Goal: Information Seeking & Learning: Understand process/instructions

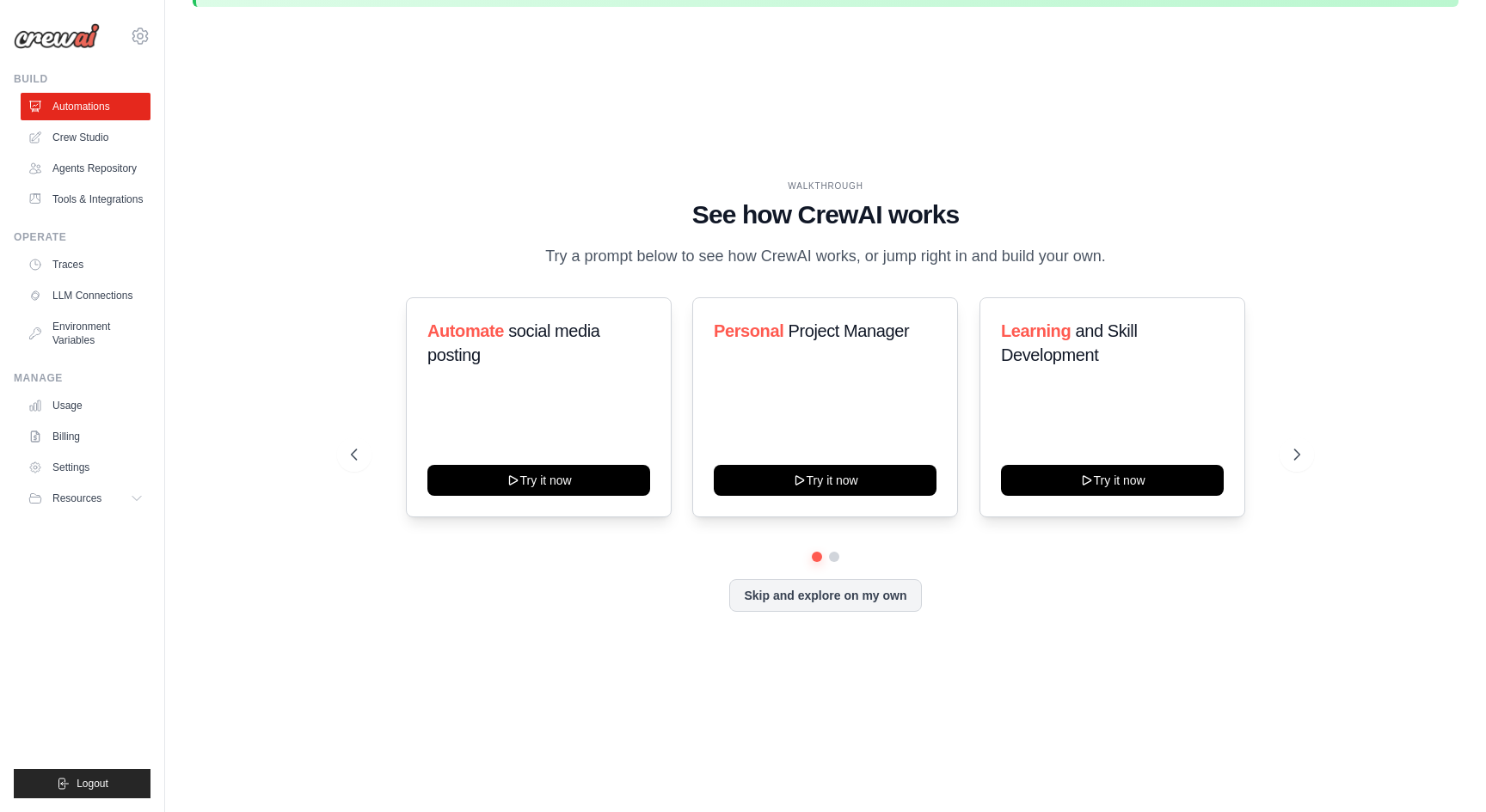
scroll to position [60, 0]
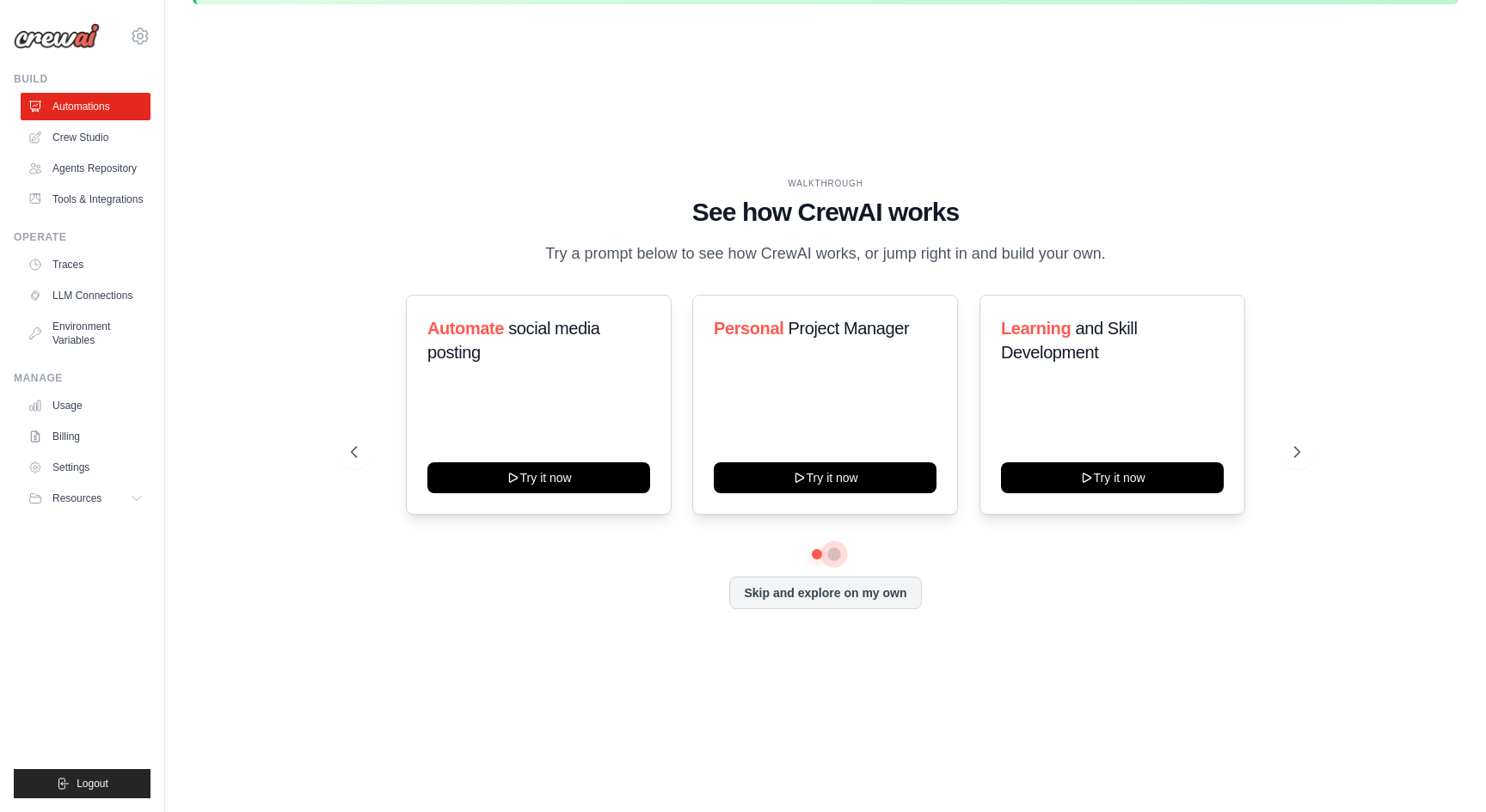
click at [837, 562] on button at bounding box center [834, 555] width 14 height 14
click at [816, 560] on button at bounding box center [816, 554] width 12 height 12
click at [842, 560] on div at bounding box center [825, 555] width 949 height 10
click at [836, 560] on button at bounding box center [834, 554] width 12 height 12
click at [813, 560] on button at bounding box center [816, 554] width 12 height 12
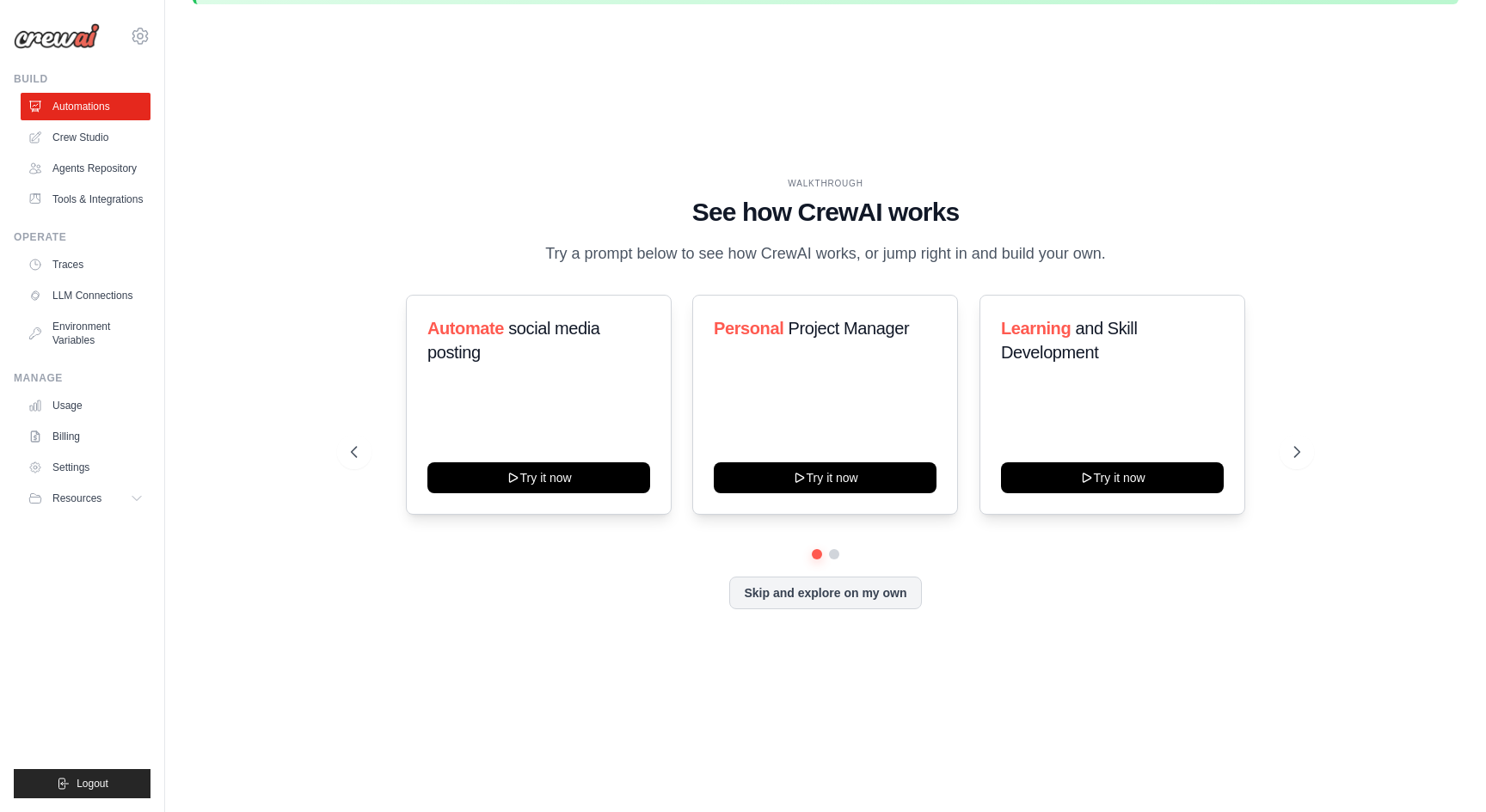
click at [838, 560] on div at bounding box center [825, 555] width 949 height 10
click at [836, 560] on button at bounding box center [834, 554] width 12 height 12
click at [815, 560] on button at bounding box center [816, 554] width 12 height 12
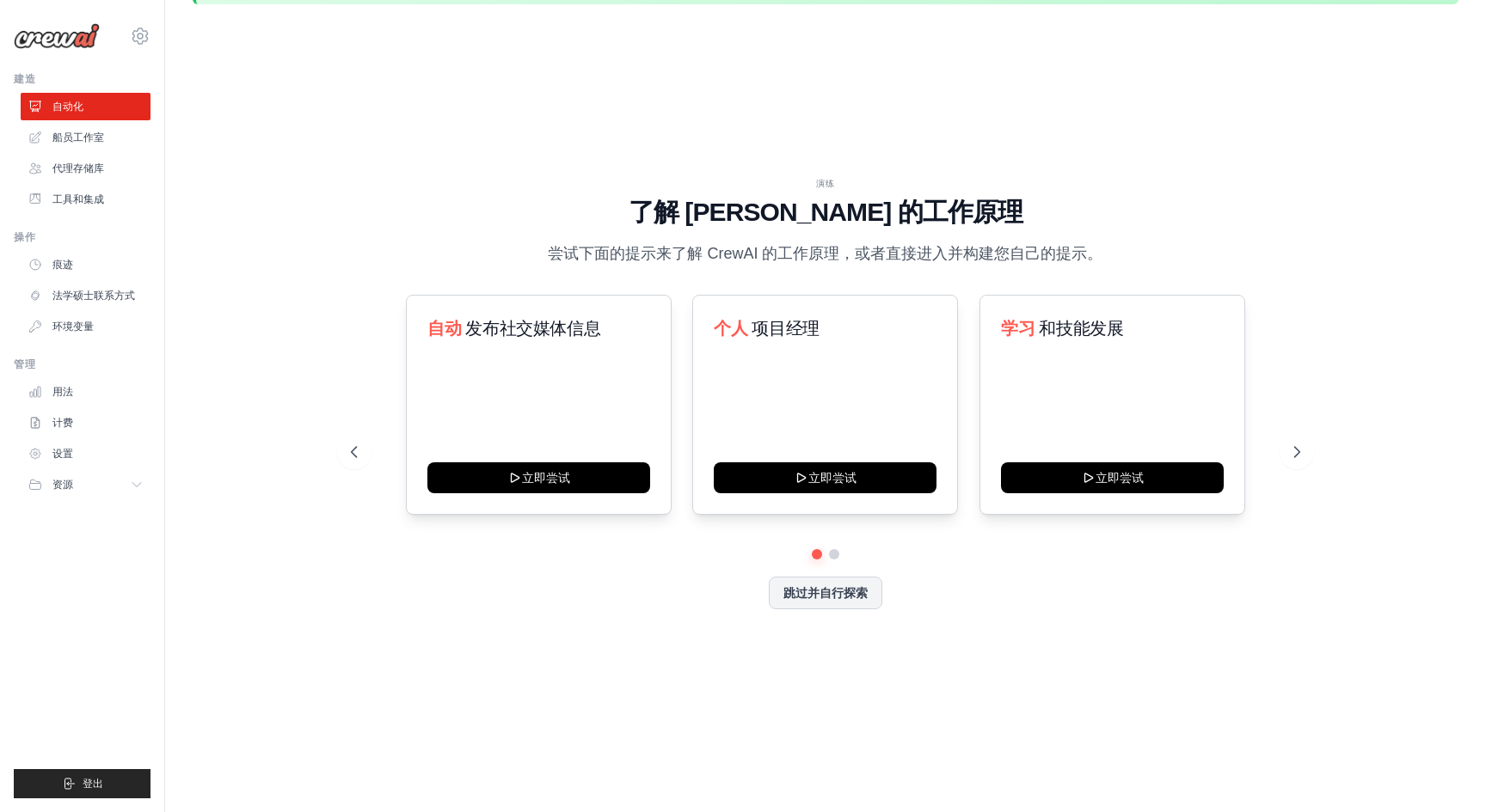
click at [1325, 251] on div "演练 了解 CrewAI 的工作原理 尝试下面的提示来了解 CrewAI 的工作原理，或者直接进入并构建您自己的提示。 自动 发布社交媒体信息 立即尝试 个人…" at bounding box center [825, 407] width 1266 height 778
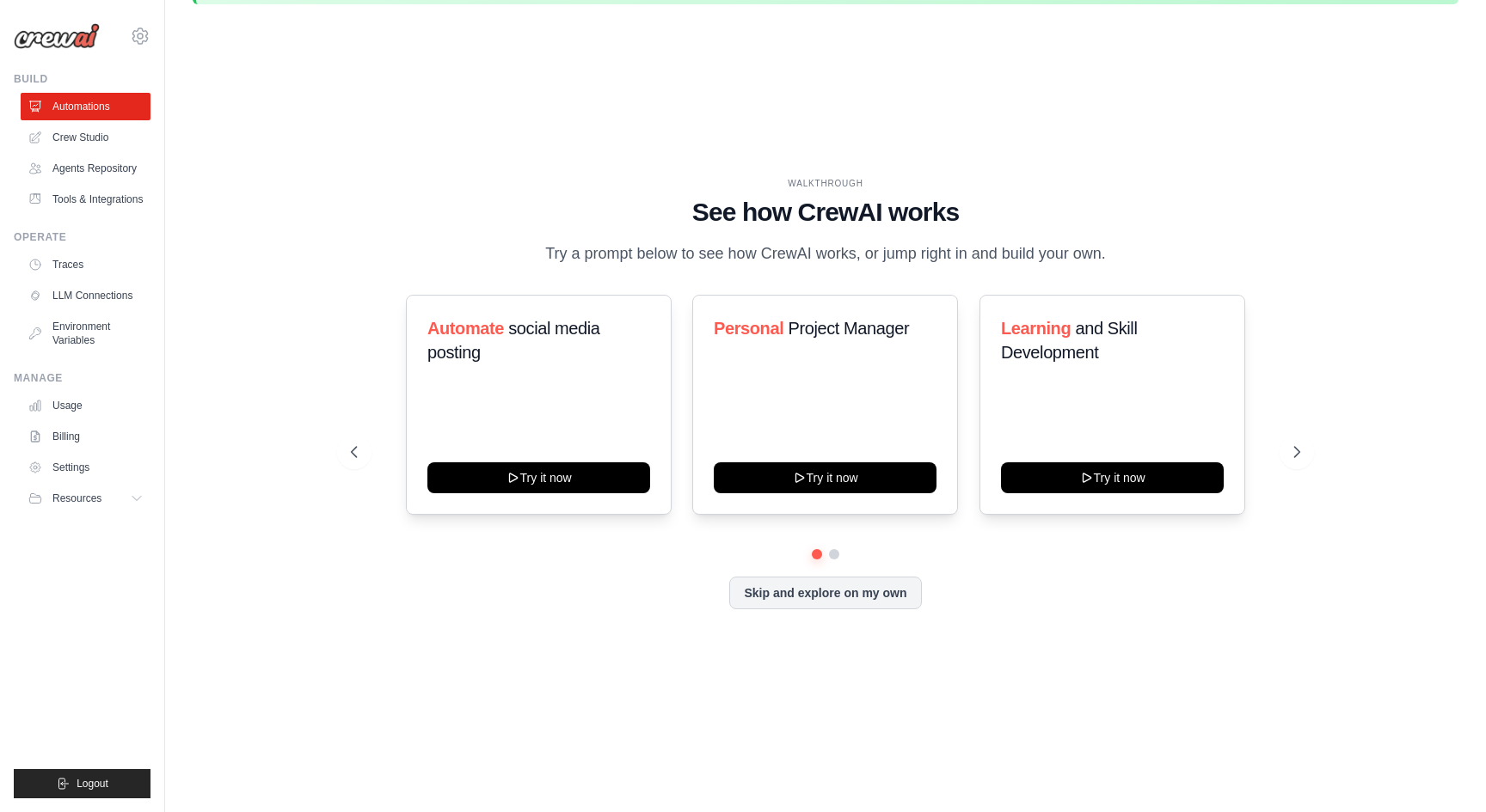
click at [872, 219] on div "WALKTHROUGH See how CrewAI works Try a prompt below to see how CrewAI works, or…" at bounding box center [825, 222] width 949 height 90
click at [877, 206] on h1 "See how CrewAI works" at bounding box center [825, 212] width 949 height 31
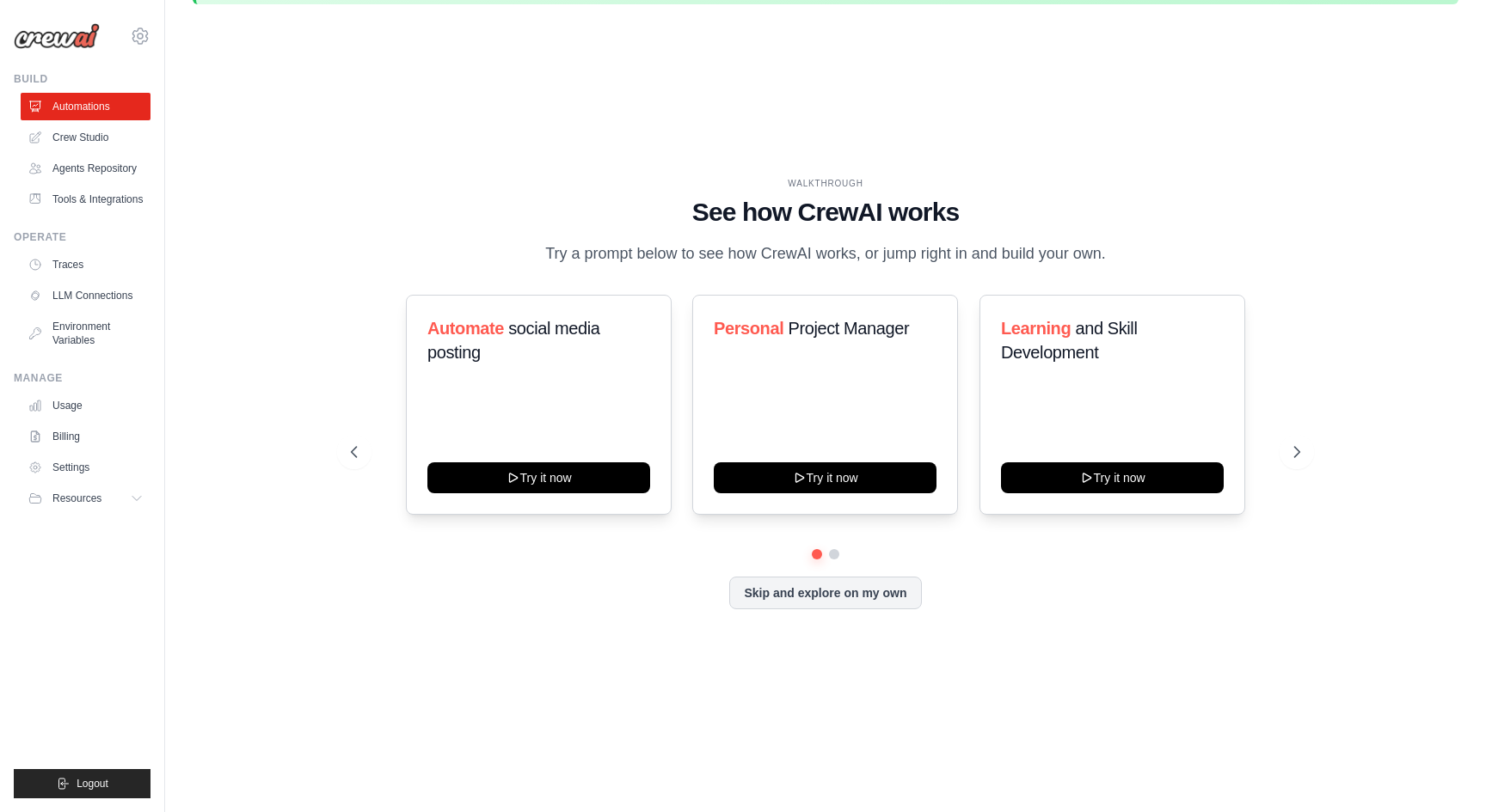
click at [878, 267] on p "Try a prompt below to see how CrewAI works, or jump right in and build your own." at bounding box center [826, 254] width 578 height 25
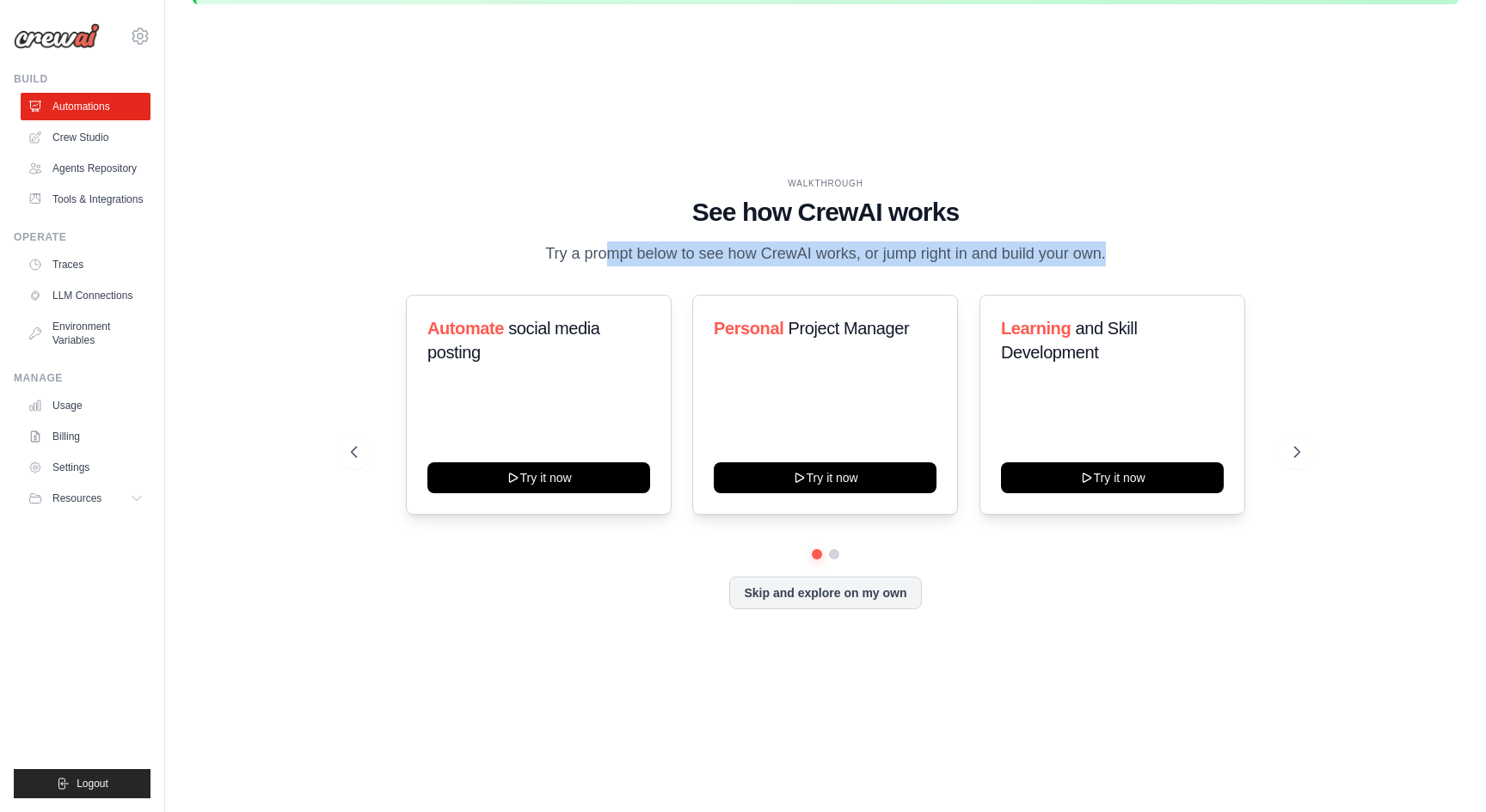
drag, startPoint x: 878, startPoint y: 268, endPoint x: 557, endPoint y: 247, distance: 321.7
click at [557, 247] on p "Try a prompt below to see how CrewAI works, or jump right in and build your own." at bounding box center [826, 254] width 578 height 25
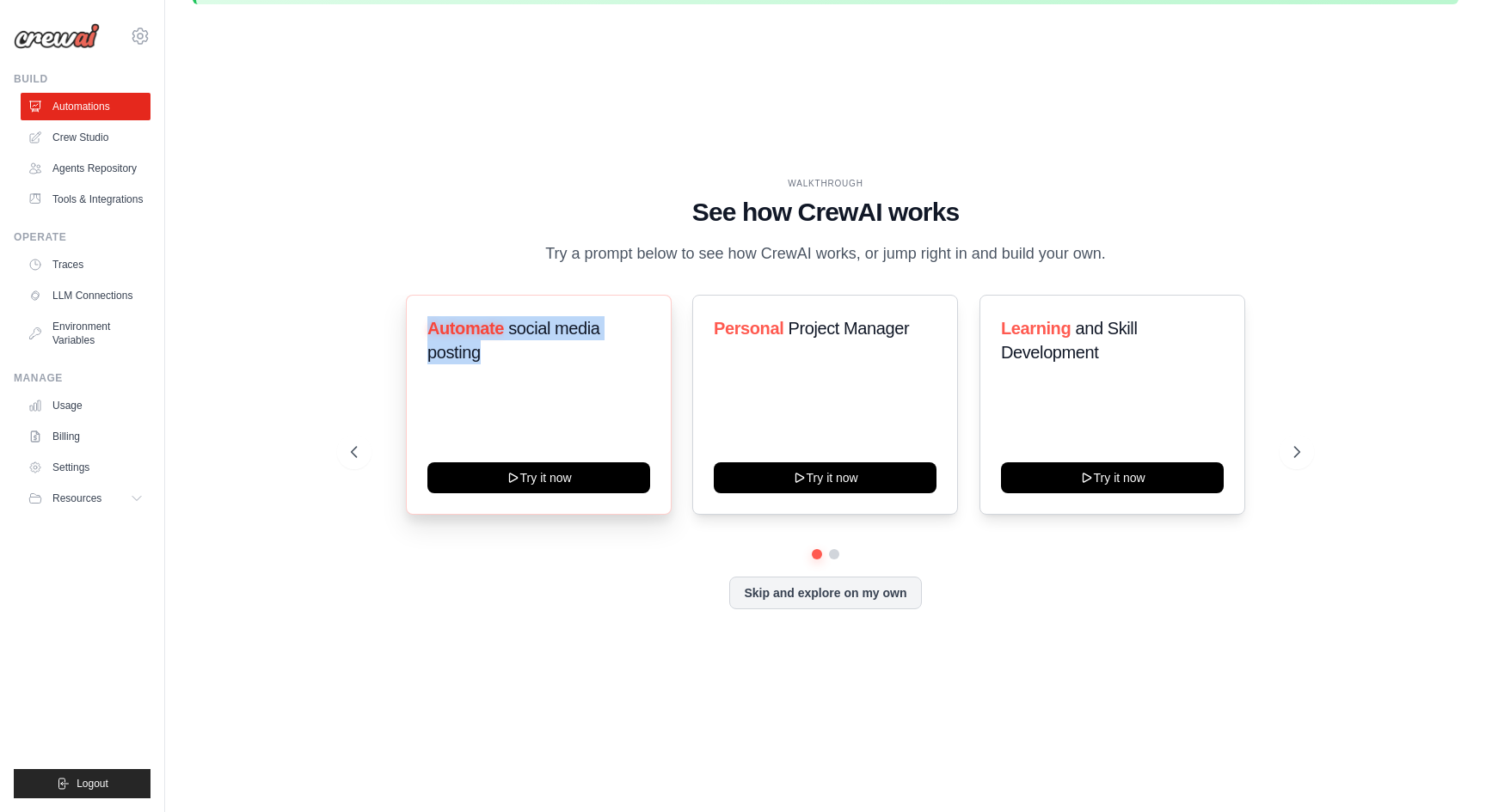
drag, startPoint x: 516, startPoint y: 373, endPoint x: 423, endPoint y: 344, distance: 97.4
click at [423, 344] on div "Automate social media posting Try it now" at bounding box center [538, 405] width 266 height 220
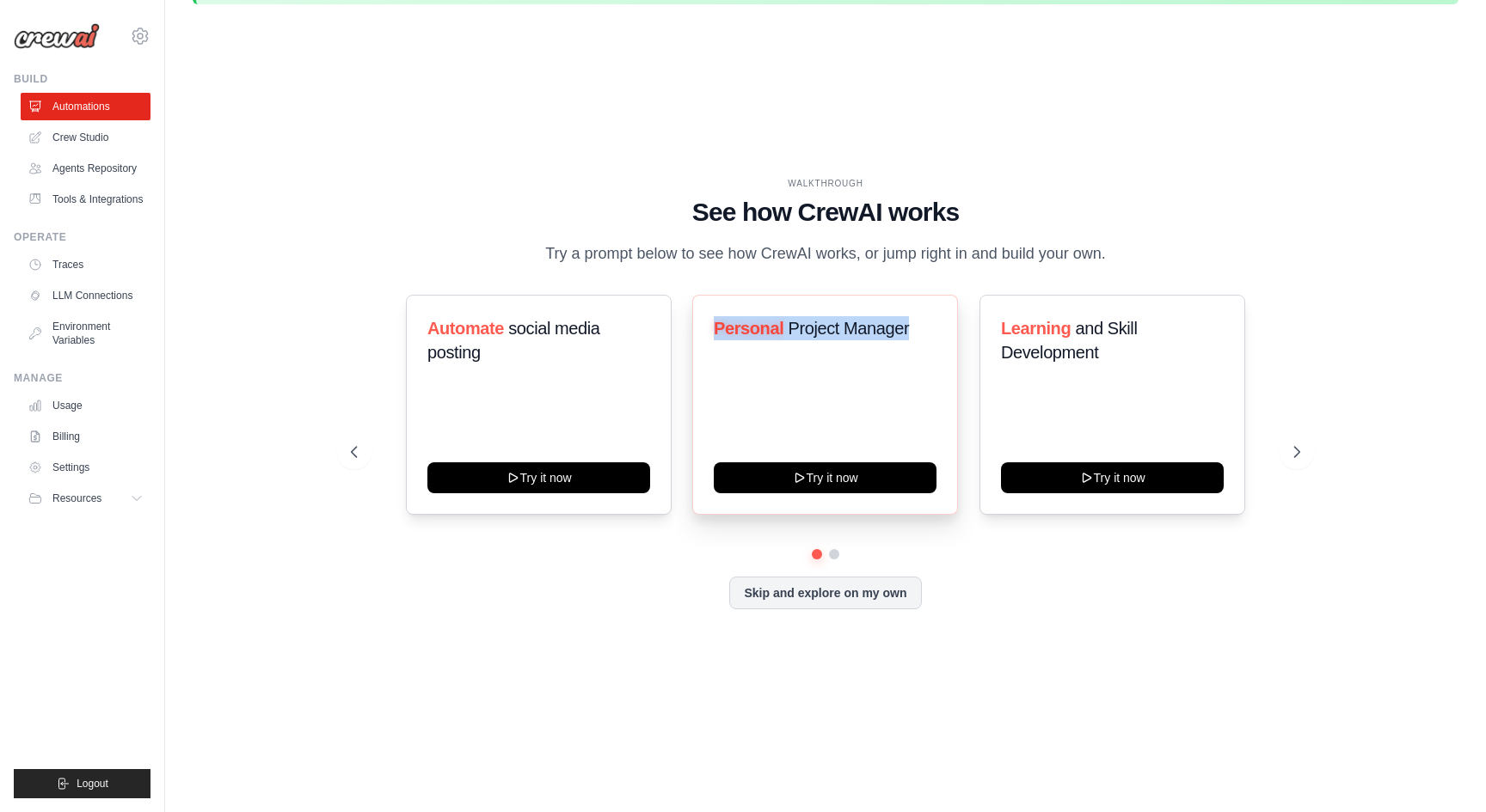
drag, startPoint x: 920, startPoint y: 340, endPoint x: 705, endPoint y: 337, distance: 215.0
click at [704, 337] on div "Personal Project Manager Try it now" at bounding box center [825, 405] width 266 height 220
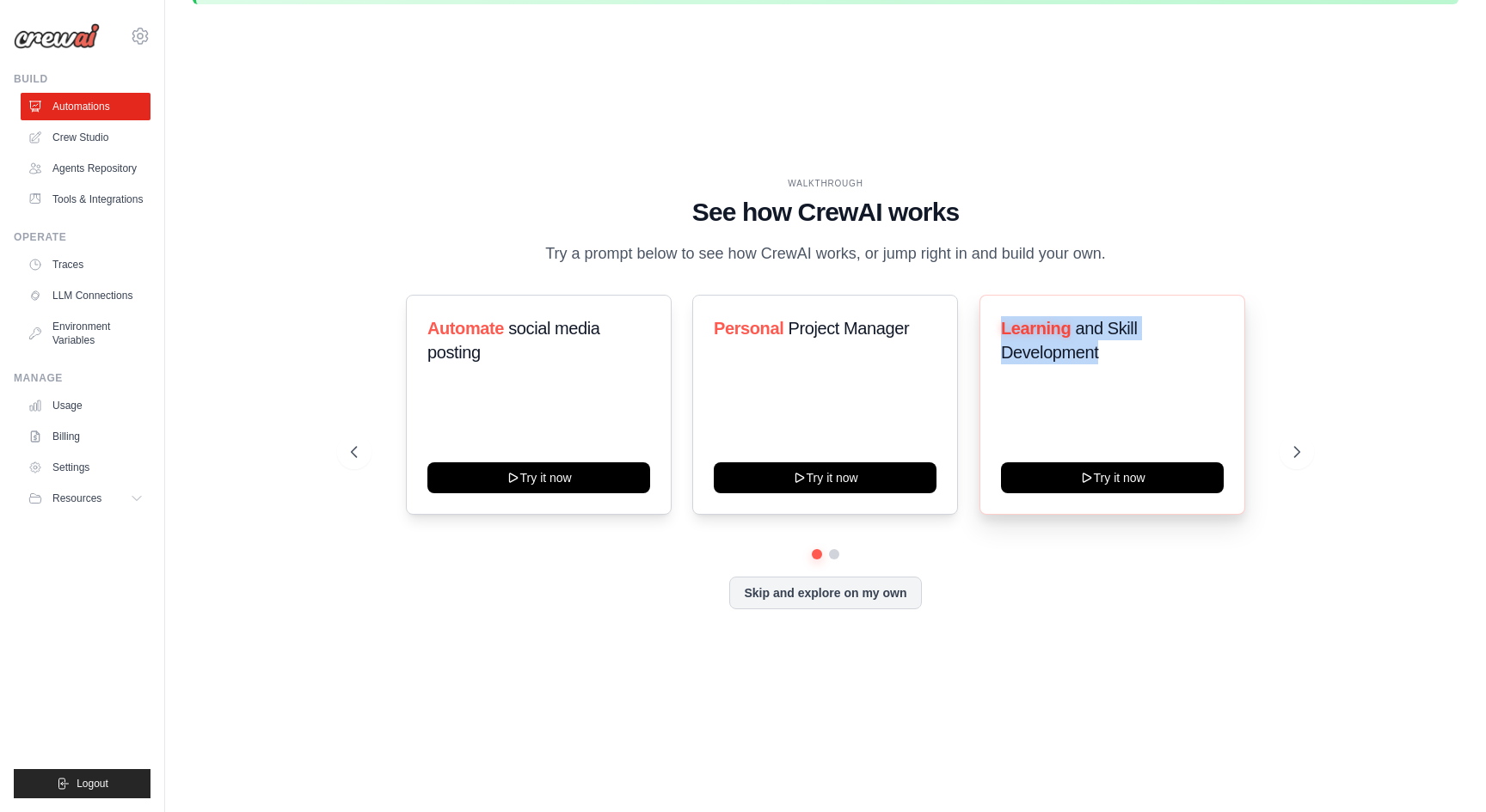
drag, startPoint x: 1118, startPoint y: 370, endPoint x: 983, endPoint y: 336, distance: 139.2
click at [982, 335] on div "Learning and Skill Development Try it now" at bounding box center [1112, 405] width 266 height 220
click at [647, 177] on div "WALKTHROUGH" at bounding box center [825, 183] width 949 height 13
click at [838, 562] on button at bounding box center [834, 555] width 14 height 14
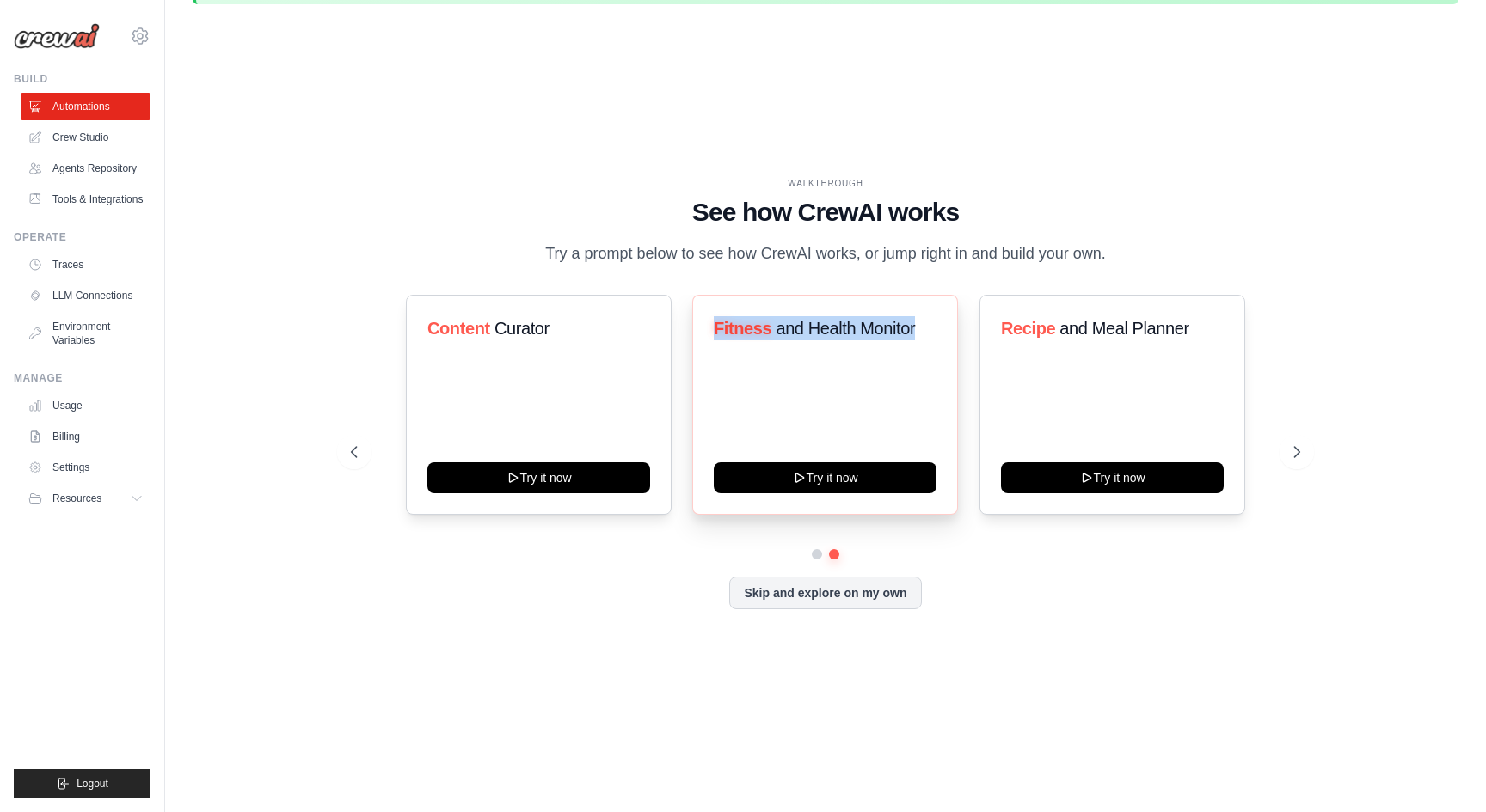
drag, startPoint x: 936, startPoint y: 343, endPoint x: 707, endPoint y: 340, distance: 229.0
click at [706, 340] on div "Fitness and Health Monitor Try it now" at bounding box center [825, 405] width 266 height 220
click at [1279, 159] on div "WALKTHROUGH See how CrewAI works Try a prompt below to see how CrewAI works, or…" at bounding box center [825, 407] width 1266 height 778
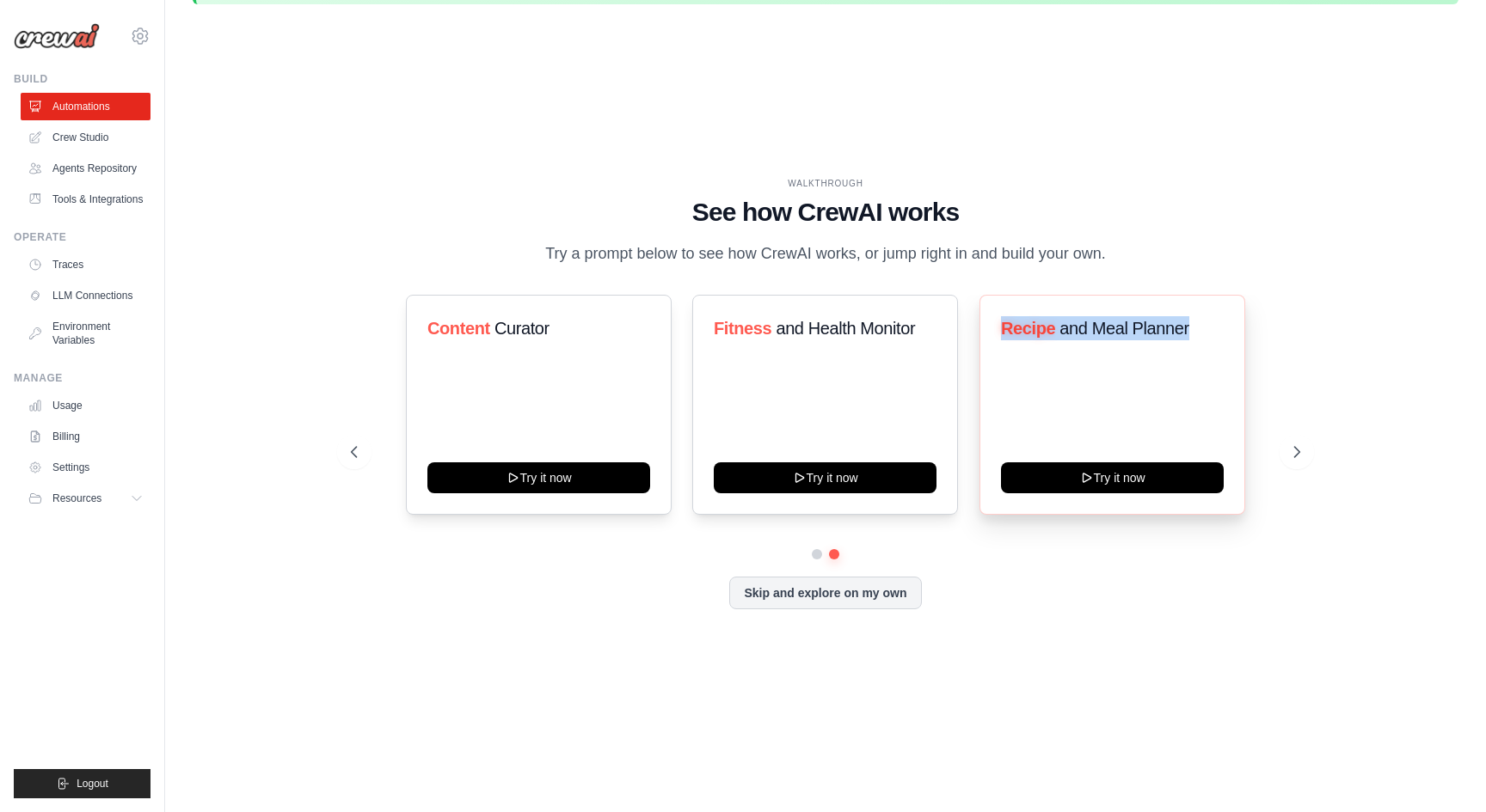
drag, startPoint x: 1193, startPoint y: 339, endPoint x: 1000, endPoint y: 339, distance: 193.0
click at [1001, 339] on h3 "Recipe and Meal Planner" at bounding box center [1112, 329] width 223 height 24
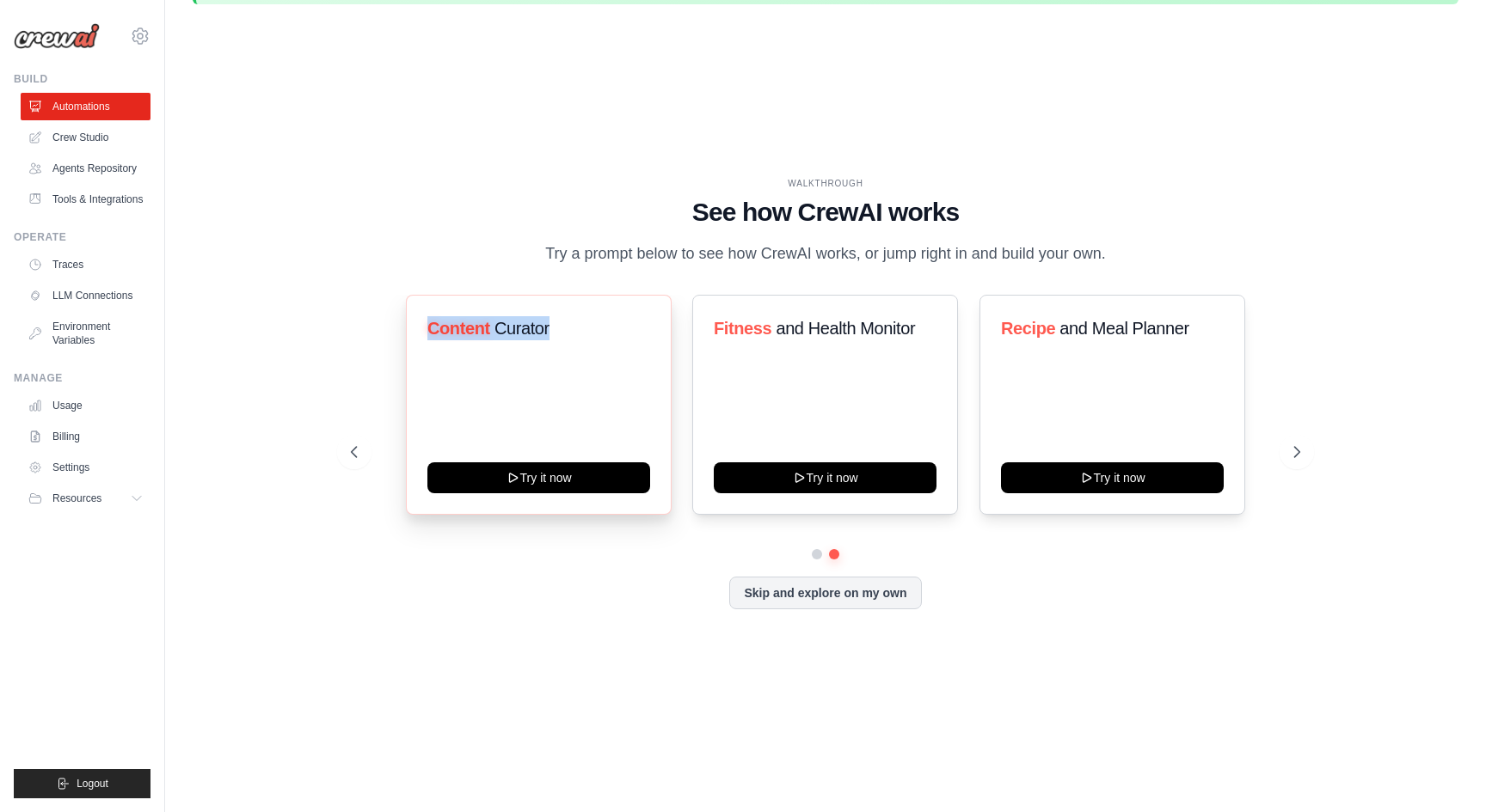
drag, startPoint x: 575, startPoint y: 343, endPoint x: 425, endPoint y: 343, distance: 150.0
click at [425, 343] on div "Content Curator Try it now" at bounding box center [538, 405] width 266 height 220
click at [822, 573] on div "Automate social media posting Try it now Personal Project Manager Try it now Le…" at bounding box center [825, 452] width 949 height 315
click at [821, 560] on div at bounding box center [825, 555] width 949 height 10
click at [817, 561] on button at bounding box center [816, 554] width 13 height 13
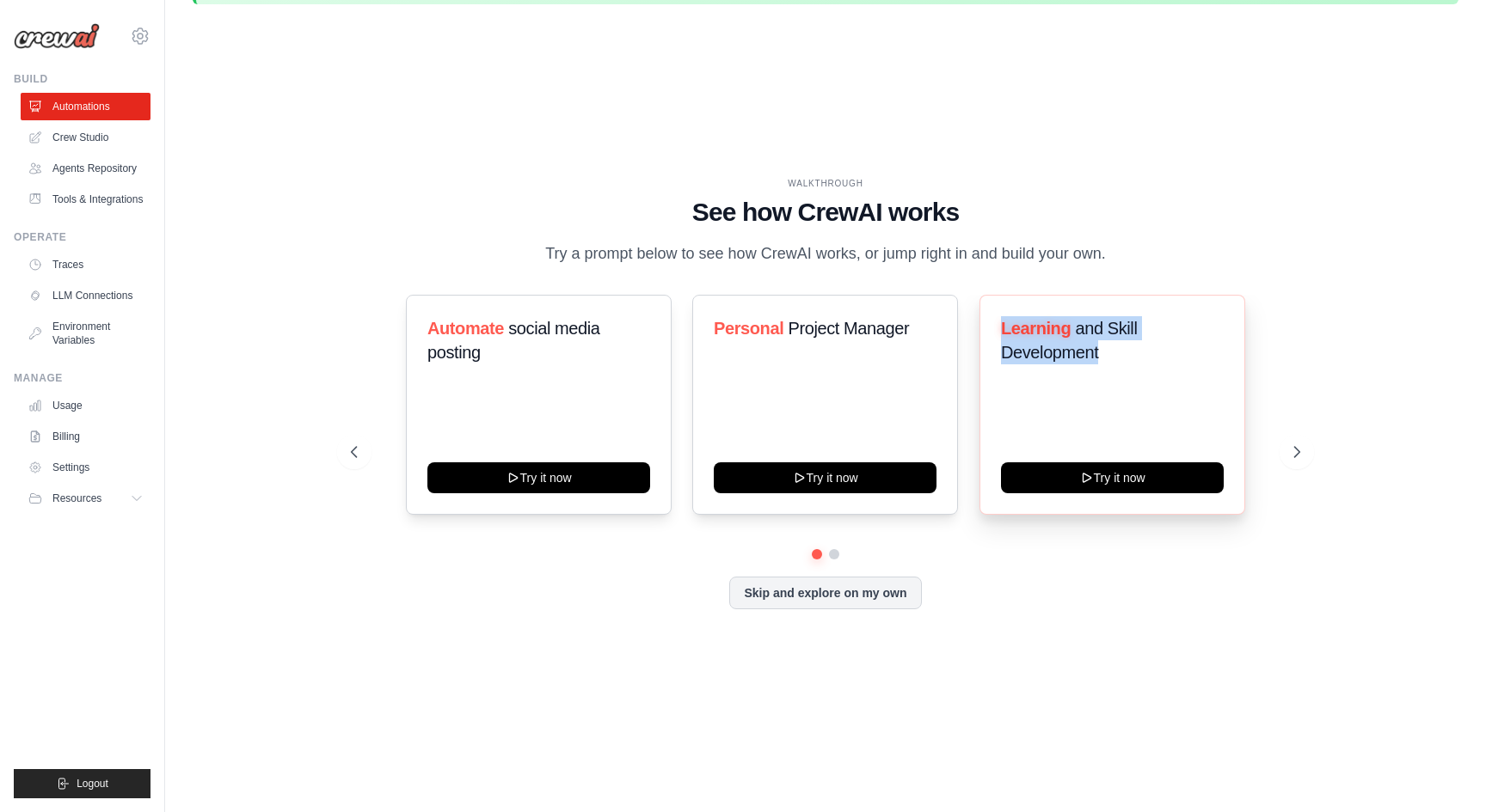
drag, startPoint x: 1121, startPoint y: 375, endPoint x: 998, endPoint y: 337, distance: 128.7
click at [998, 337] on div "Learning and Skill Development Try it now" at bounding box center [1112, 405] width 266 height 220
click at [1195, 209] on h1 "See how CrewAI works" at bounding box center [825, 212] width 949 height 31
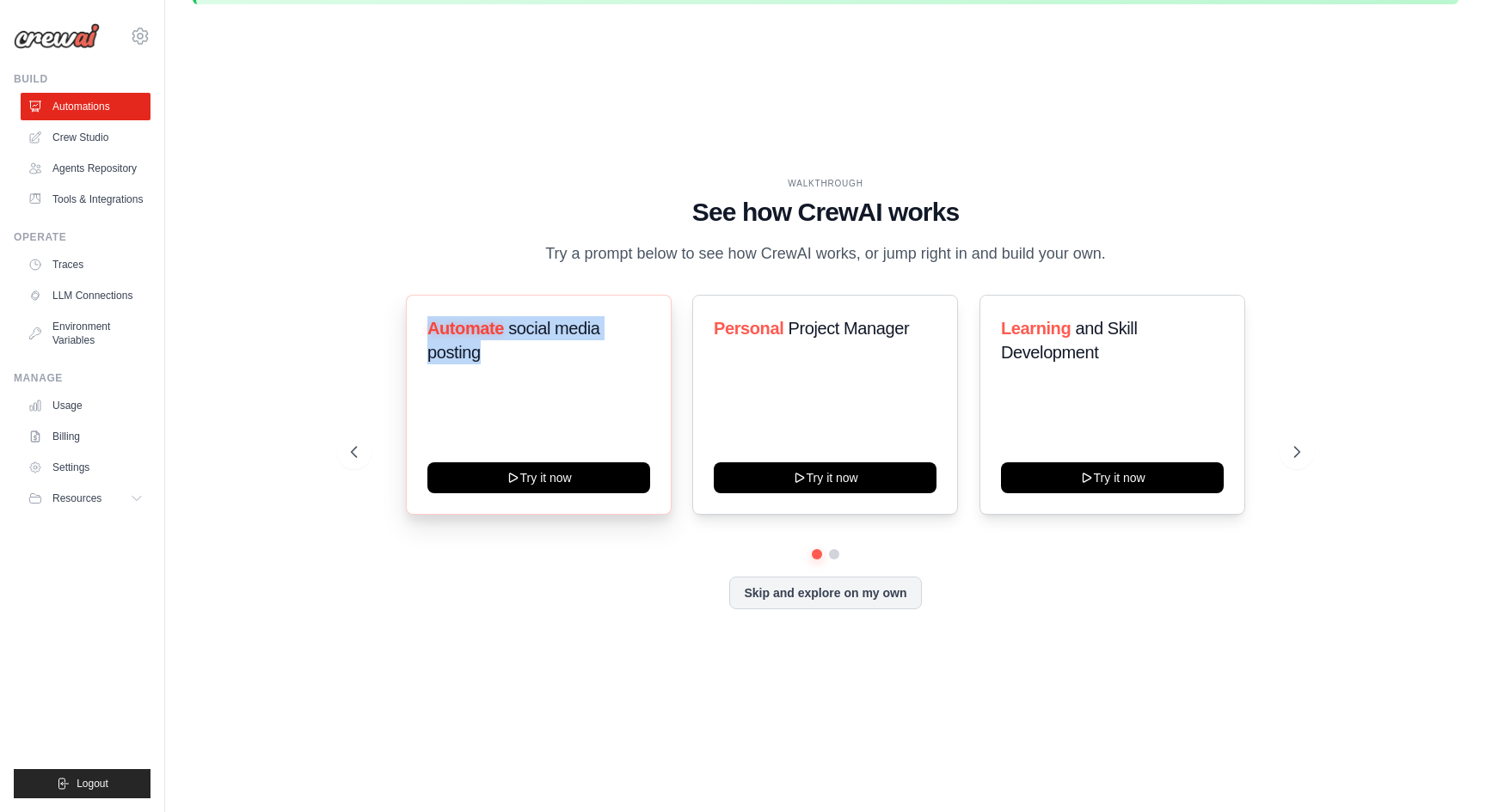
drag, startPoint x: 493, startPoint y: 374, endPoint x: 431, endPoint y: 338, distance: 71.7
click at [431, 338] on h3 "Automate social media posting" at bounding box center [538, 341] width 223 height 48
click at [1203, 177] on div "WALKTHROUGH" at bounding box center [825, 183] width 949 height 13
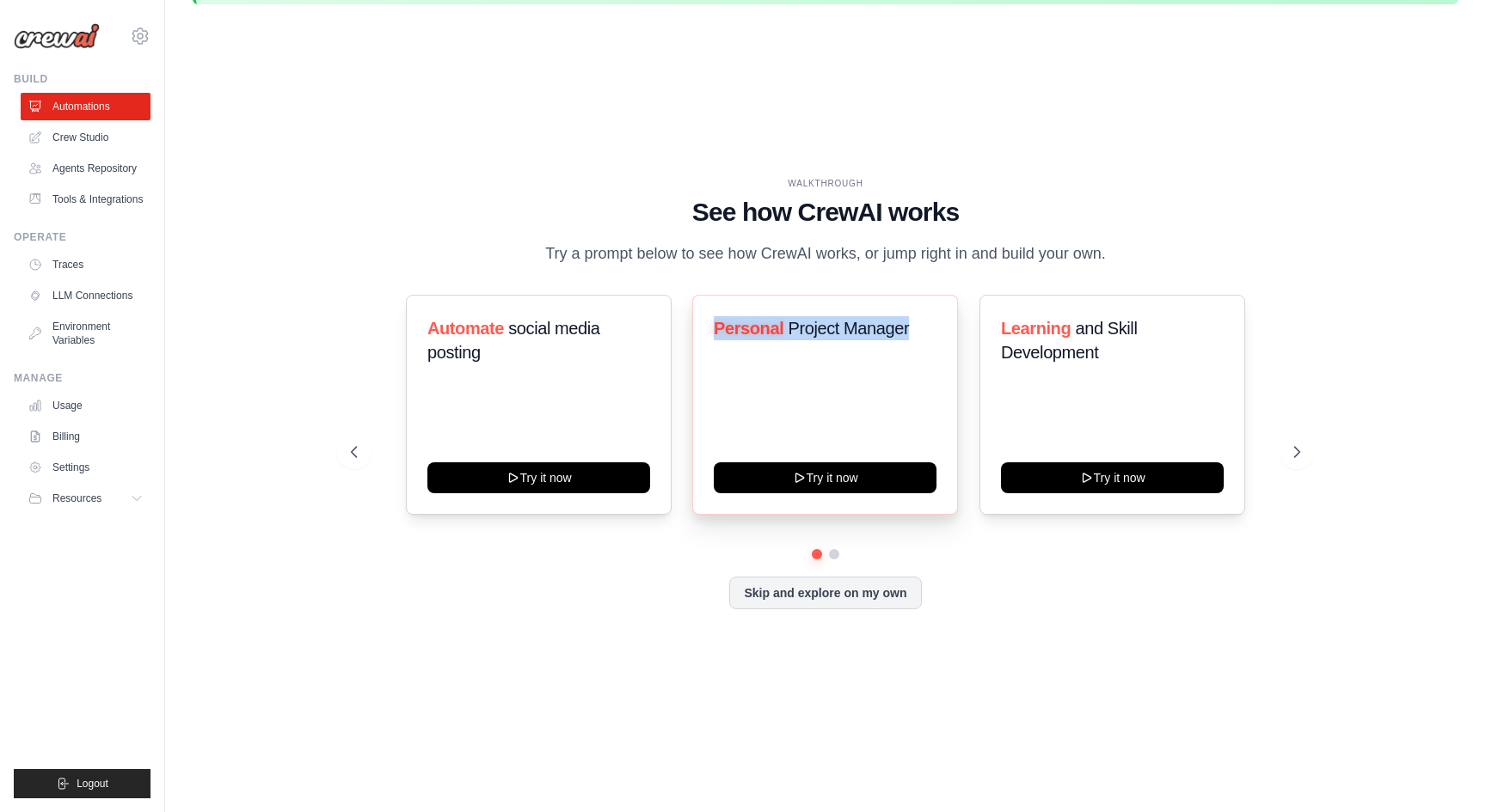
drag, startPoint x: 913, startPoint y: 341, endPoint x: 706, endPoint y: 339, distance: 207.0
click at [706, 339] on div "Personal Project Manager Try it now" at bounding box center [825, 405] width 266 height 220
click at [1295, 198] on h1 "See how CrewAI works" at bounding box center [825, 212] width 949 height 31
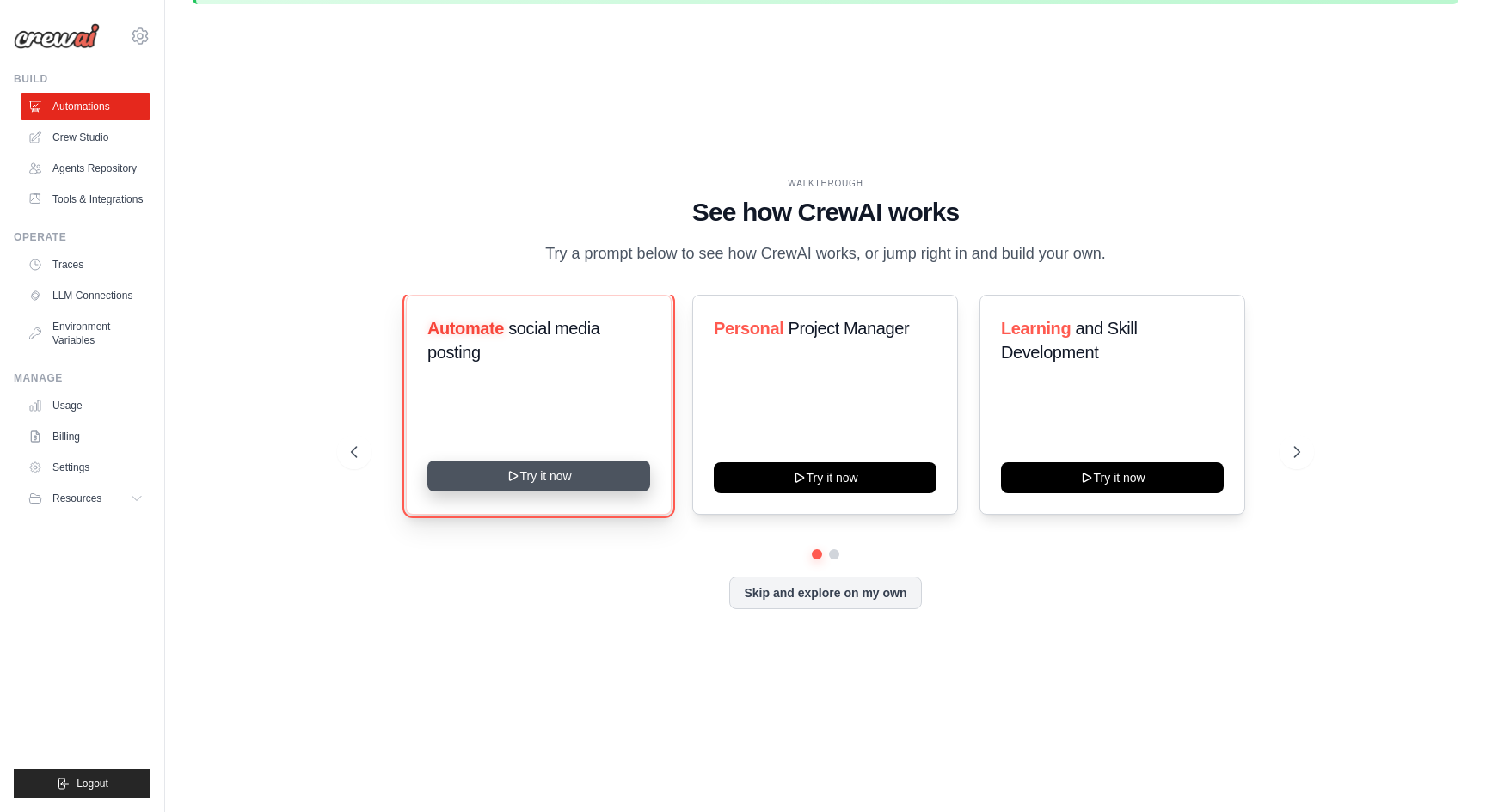
click at [576, 505] on div "Automate social media posting Try it now" at bounding box center [538, 405] width 266 height 220
click at [585, 492] on button "Try it now" at bounding box center [538, 476] width 223 height 31
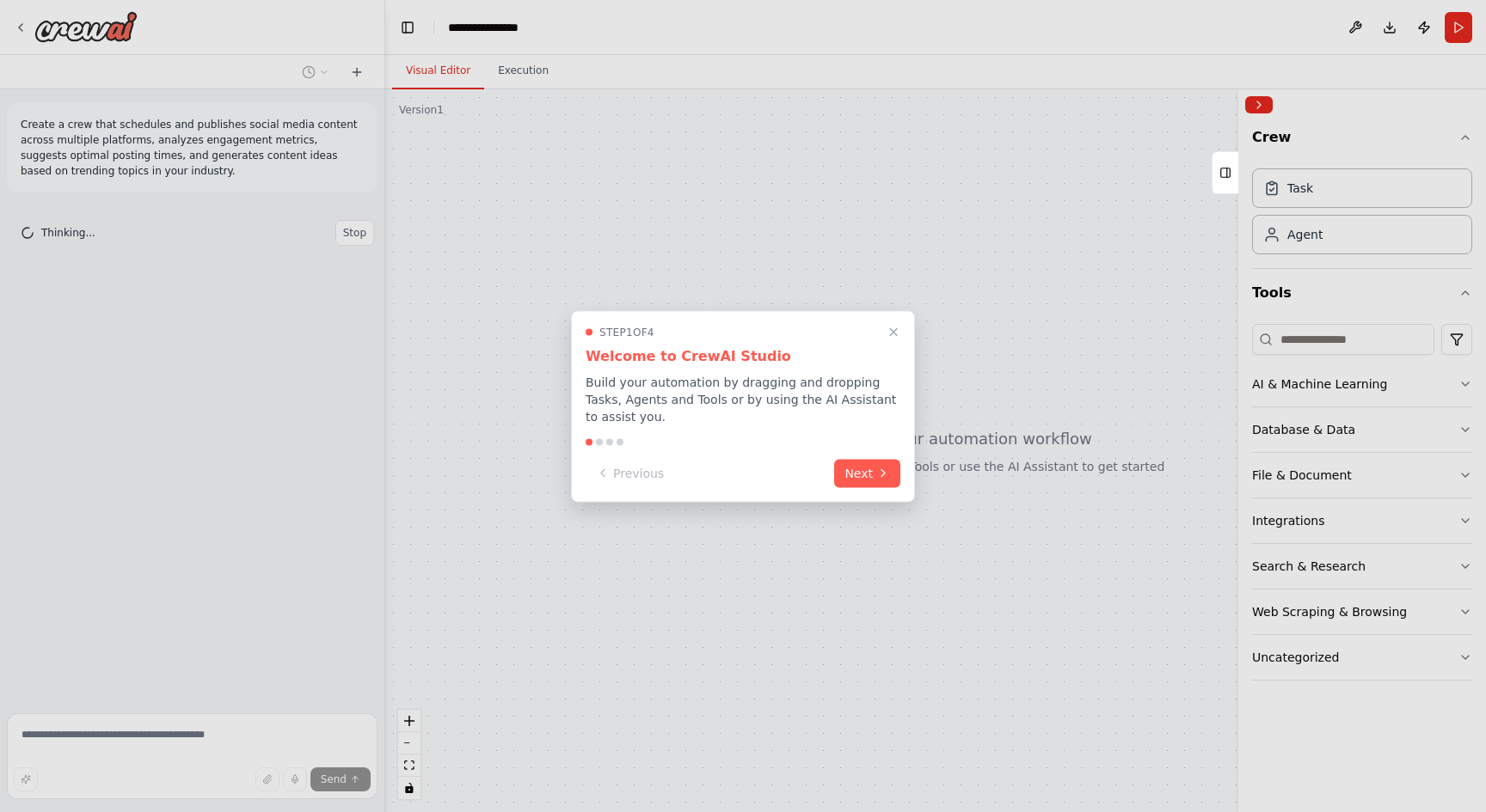
click at [599, 440] on div at bounding box center [599, 442] width 7 height 7
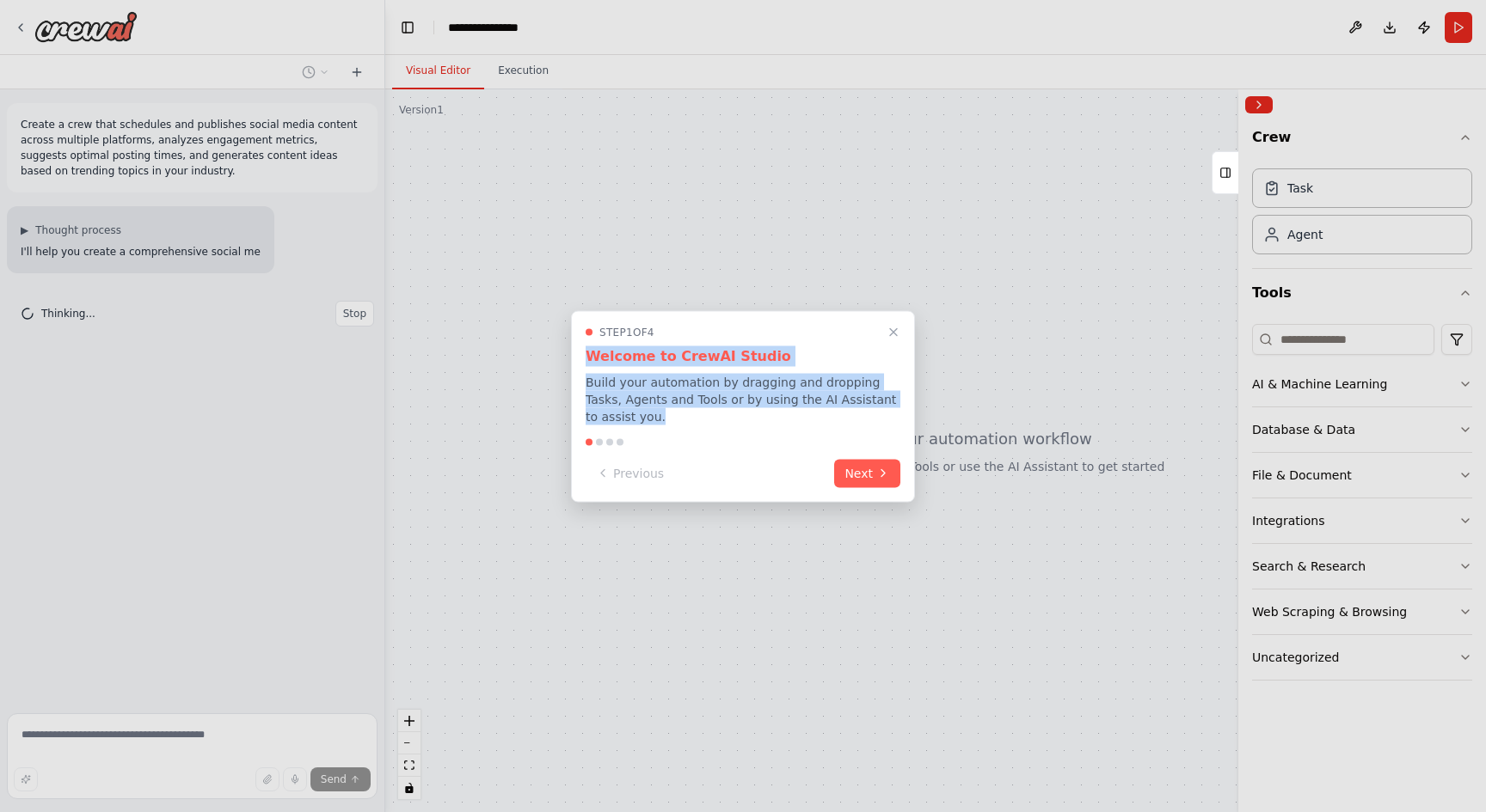
drag, startPoint x: 624, startPoint y: 411, endPoint x: 581, endPoint y: 354, distance: 71.4
click at [581, 353] on div "Step 1 of 4 Welcome to CrewAI Studio Build your automation by dragging and drop…" at bounding box center [743, 406] width 344 height 192
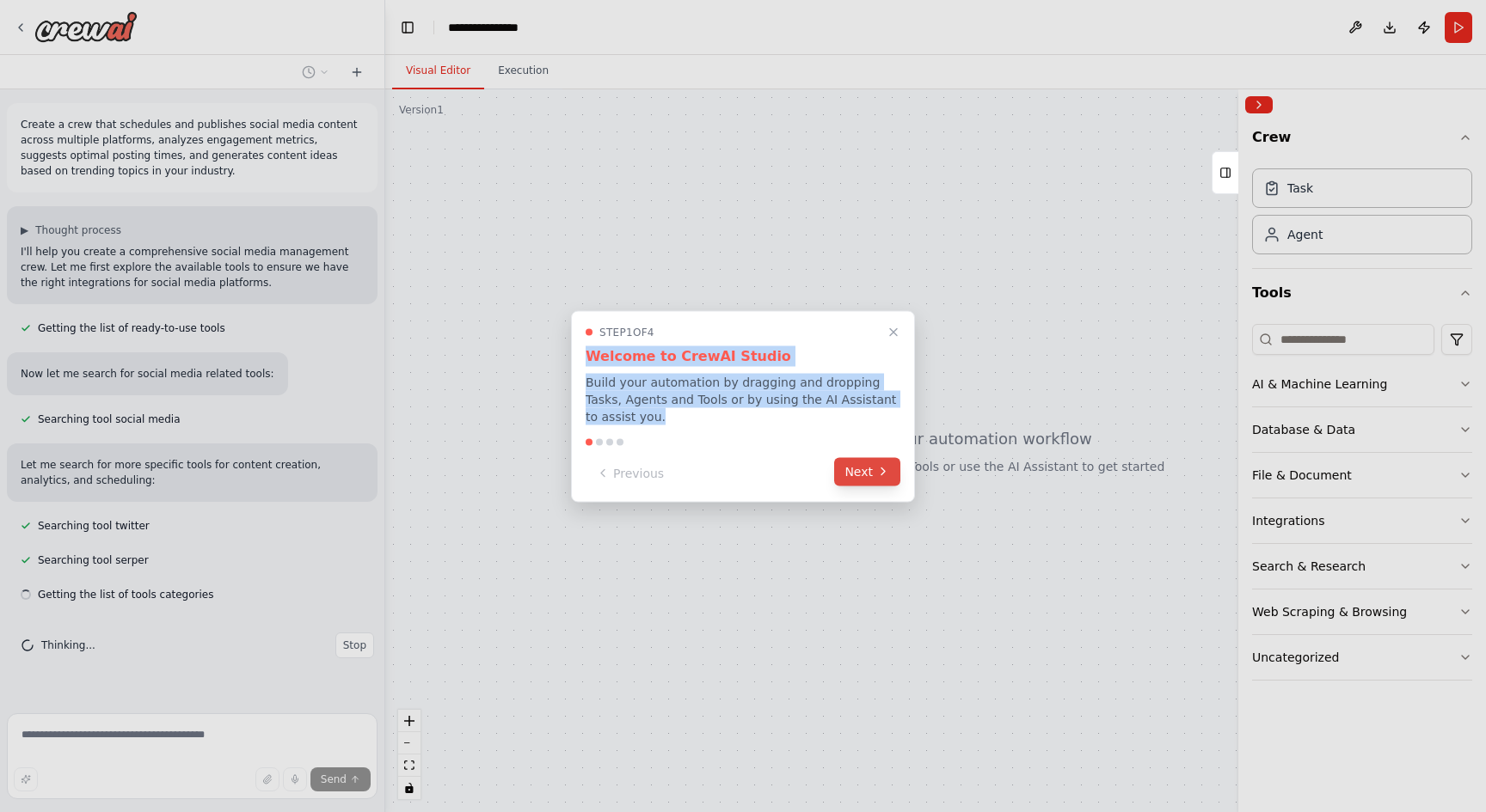
click at [853, 461] on button "Next" at bounding box center [866, 471] width 66 height 28
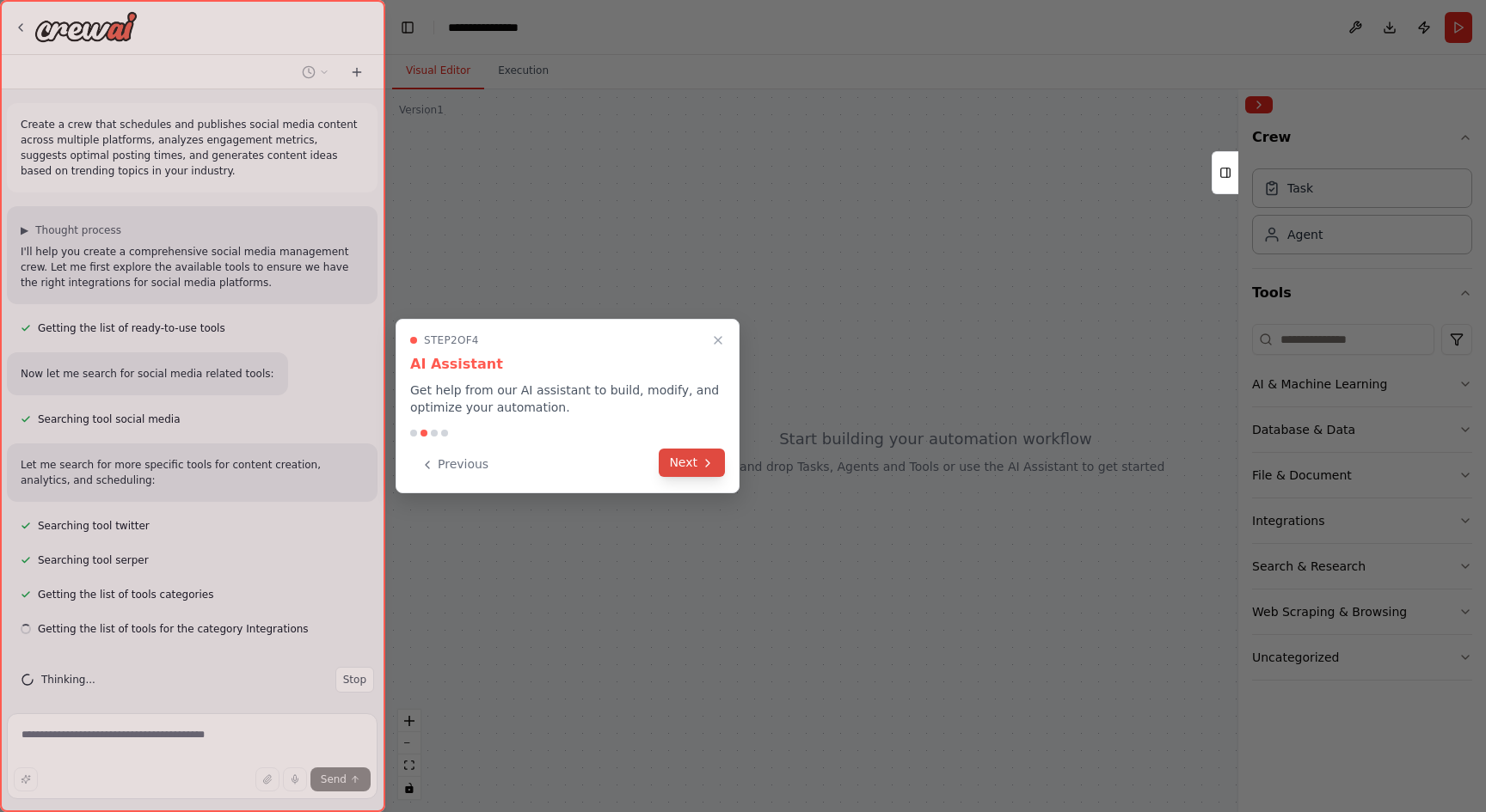
scroll to position [13, 0]
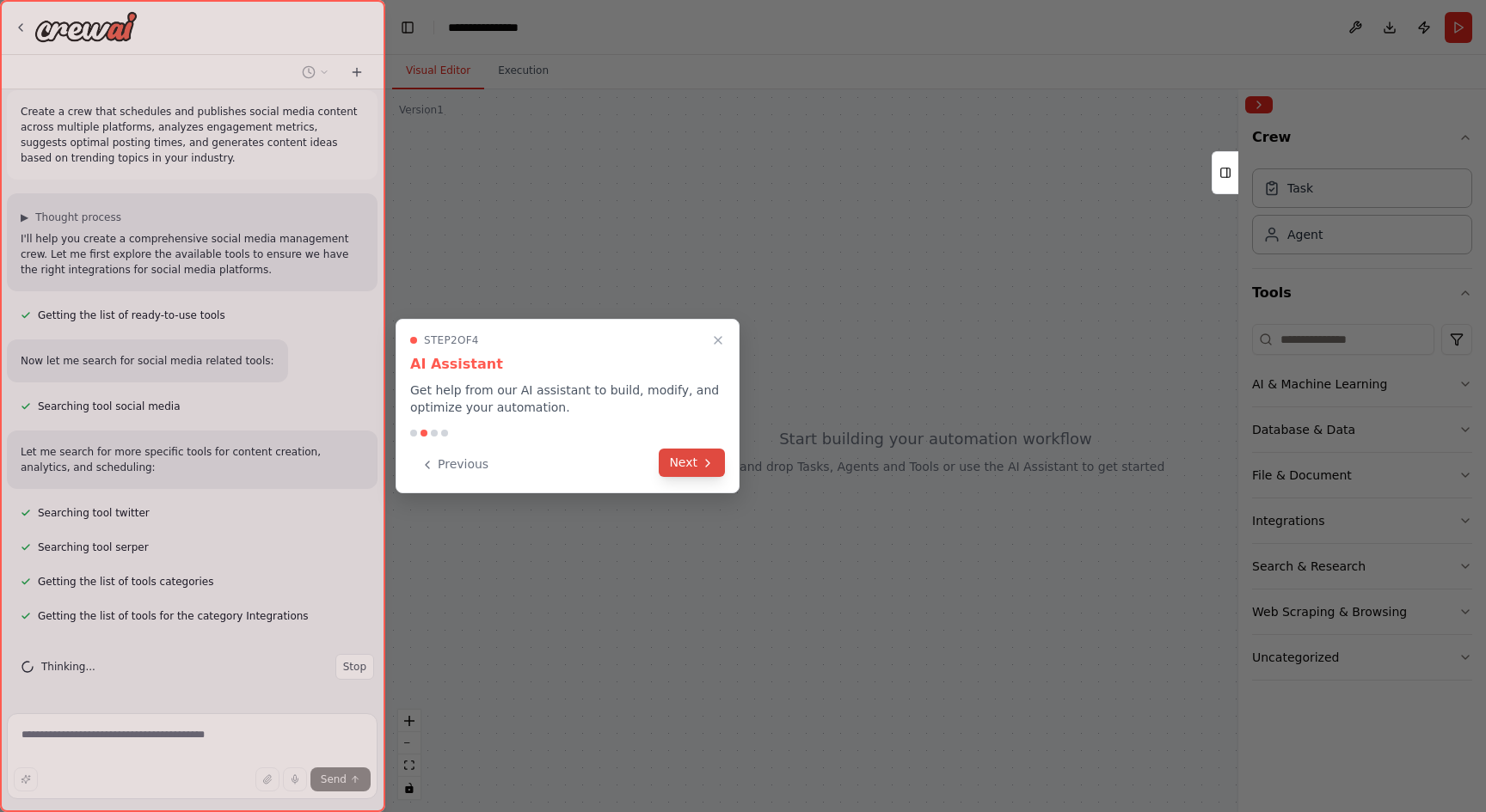
click at [706, 463] on icon at bounding box center [708, 463] width 14 height 14
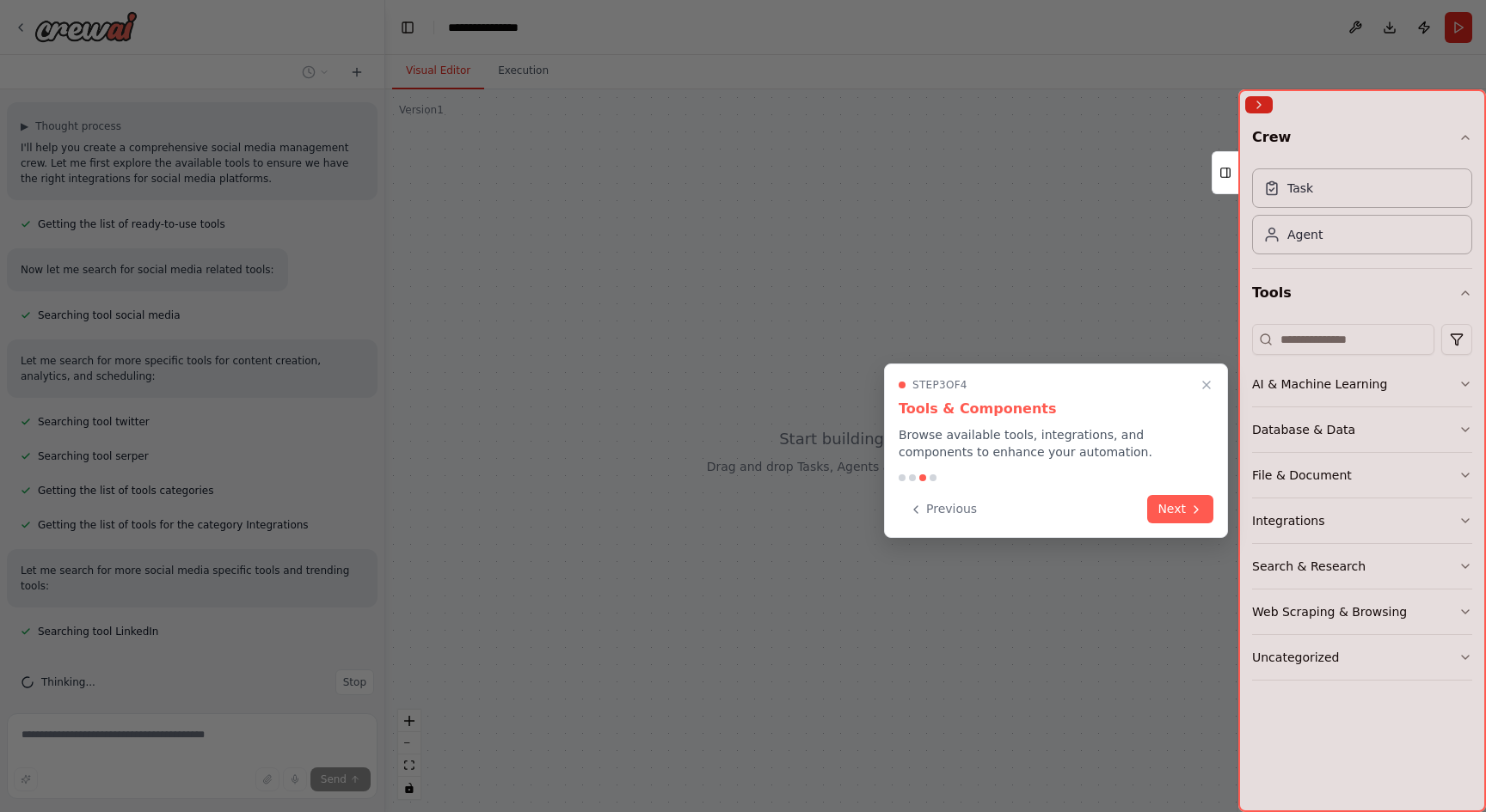
scroll to position [138, 0]
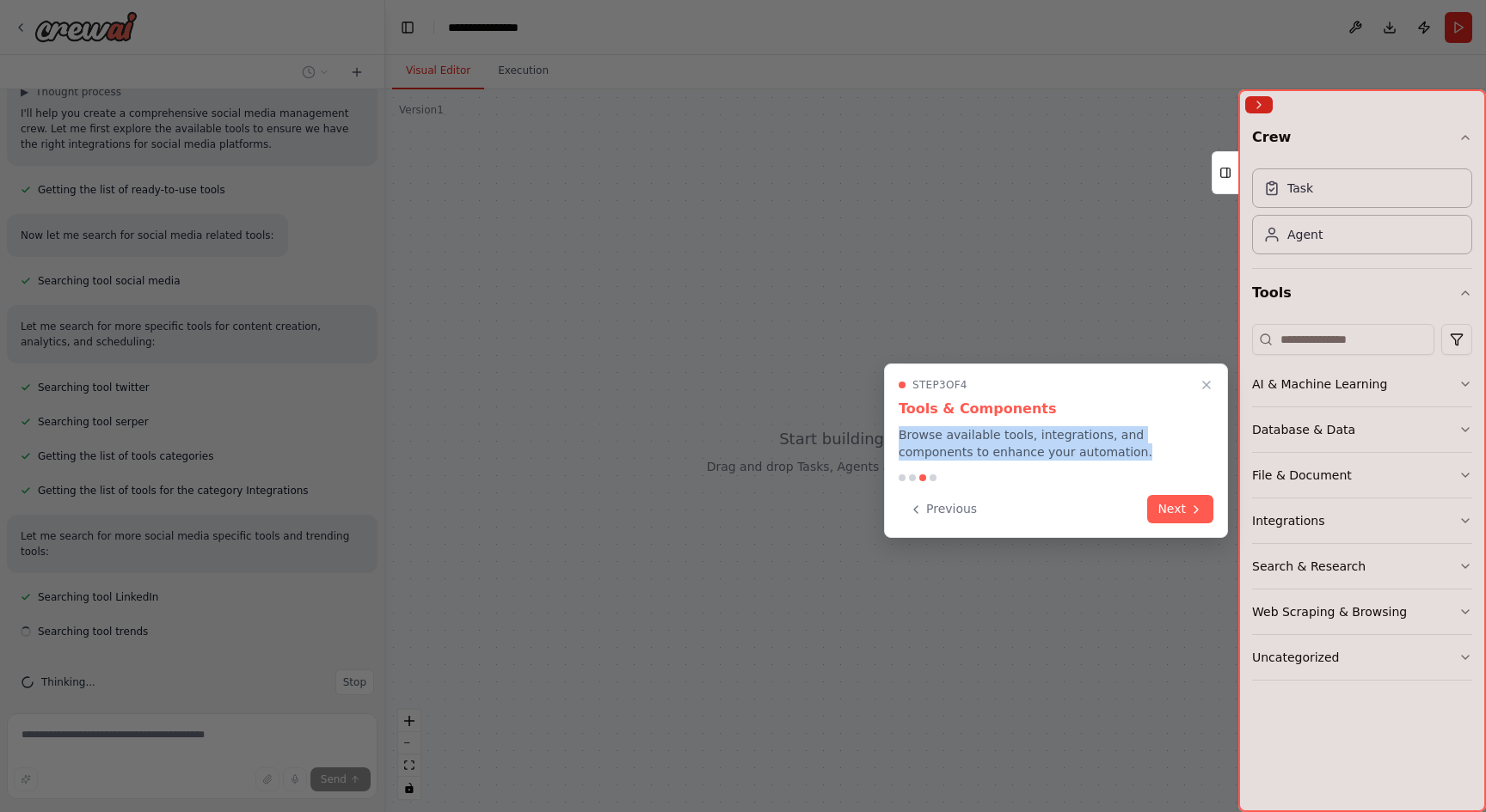
drag, startPoint x: 1051, startPoint y: 451, endPoint x: 891, endPoint y: 432, distance: 161.1
click at [891, 432] on div "Step 3 of 4 Tools & Components Browse available tools, integrations, and compon…" at bounding box center [1055, 450] width 344 height 174
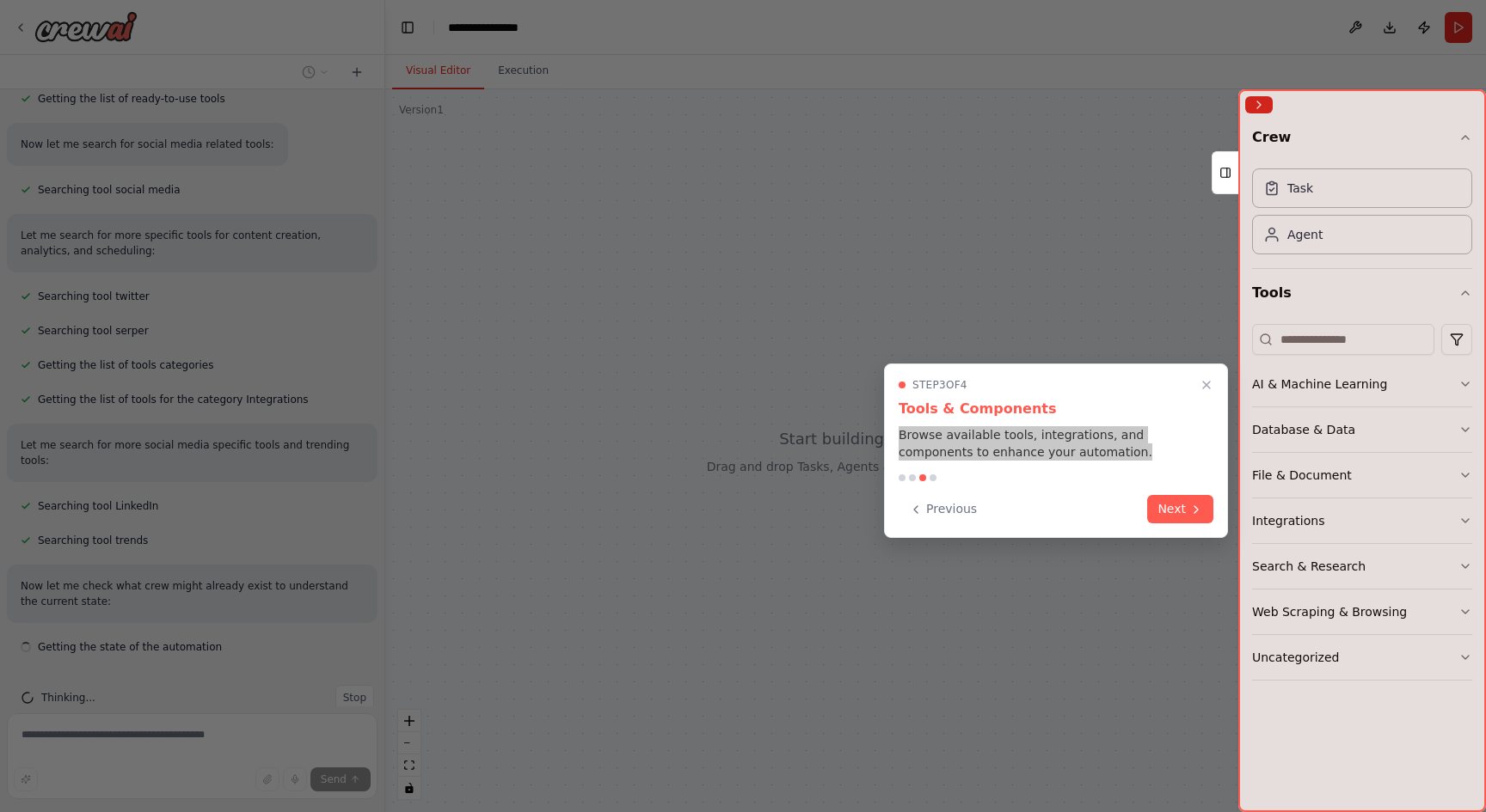
scroll to position [245, 0]
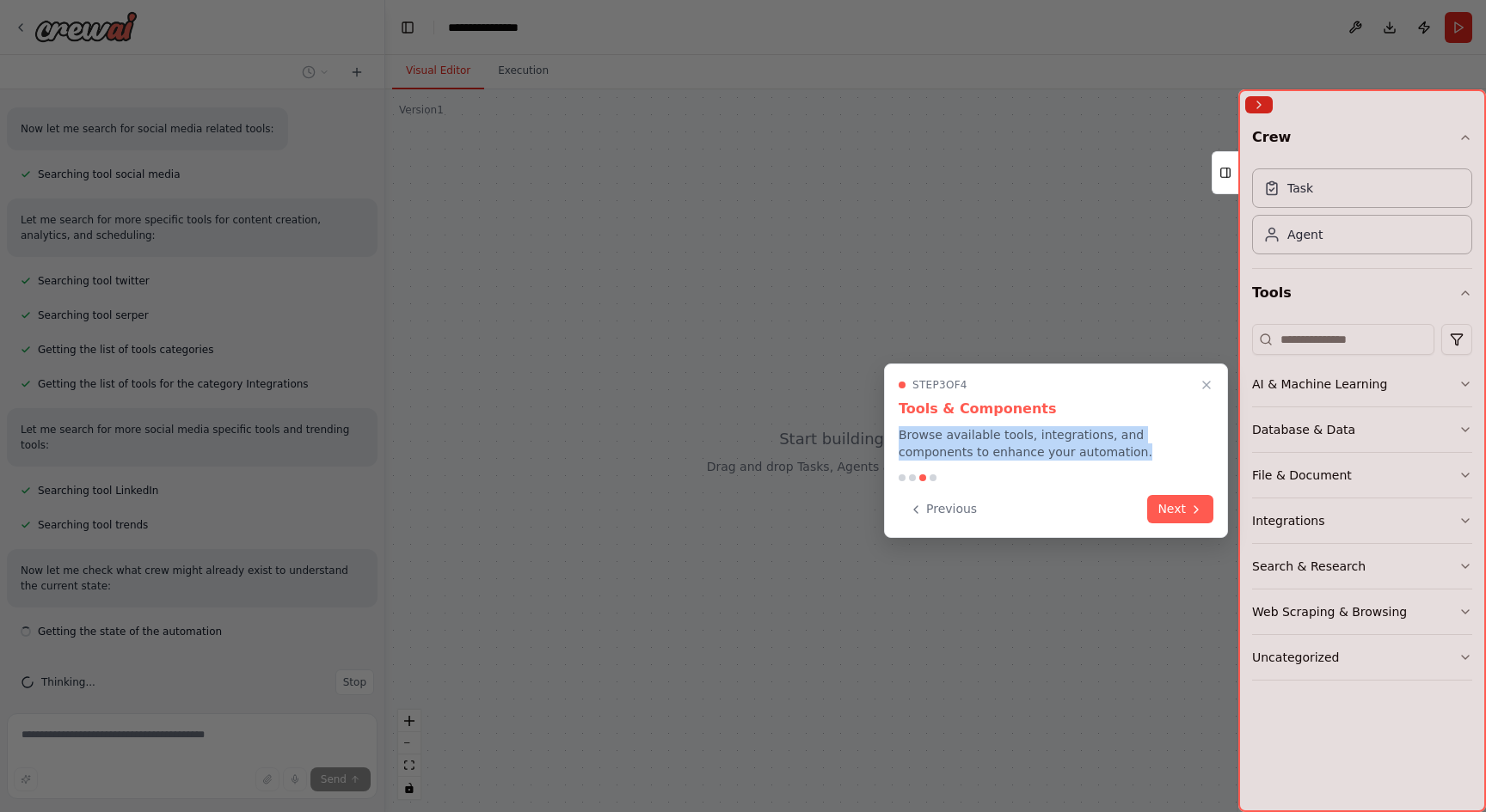
click at [1077, 442] on p "Browse available tools, integrations, and components to enhance your automation." at bounding box center [1055, 444] width 315 height 35
click at [1006, 410] on h3 "Tools & Components" at bounding box center [1055, 409] width 315 height 21
click at [1187, 475] on div at bounding box center [1055, 478] width 315 height 7
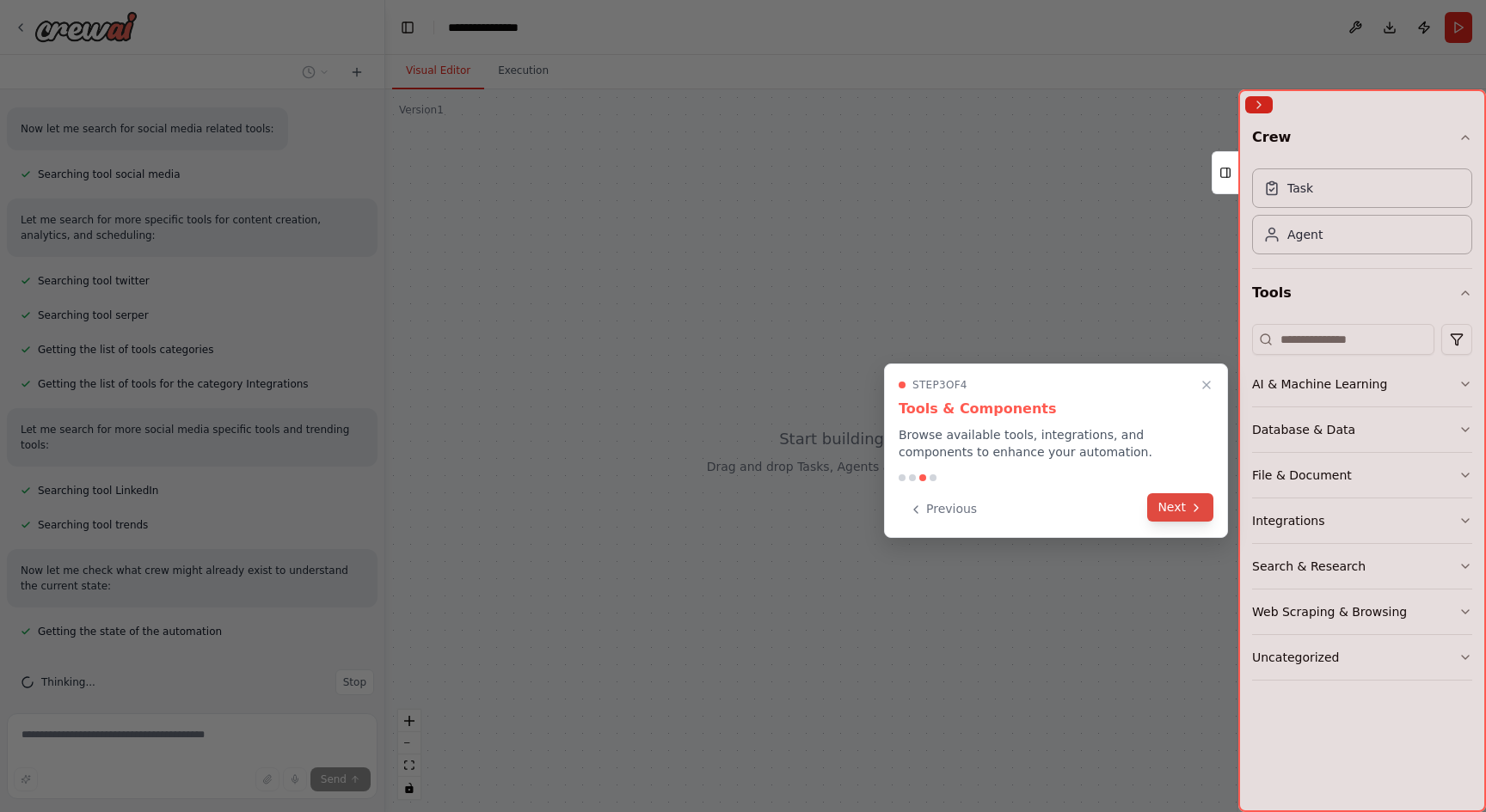
click at [1185, 513] on button "Next" at bounding box center [1180, 507] width 66 height 28
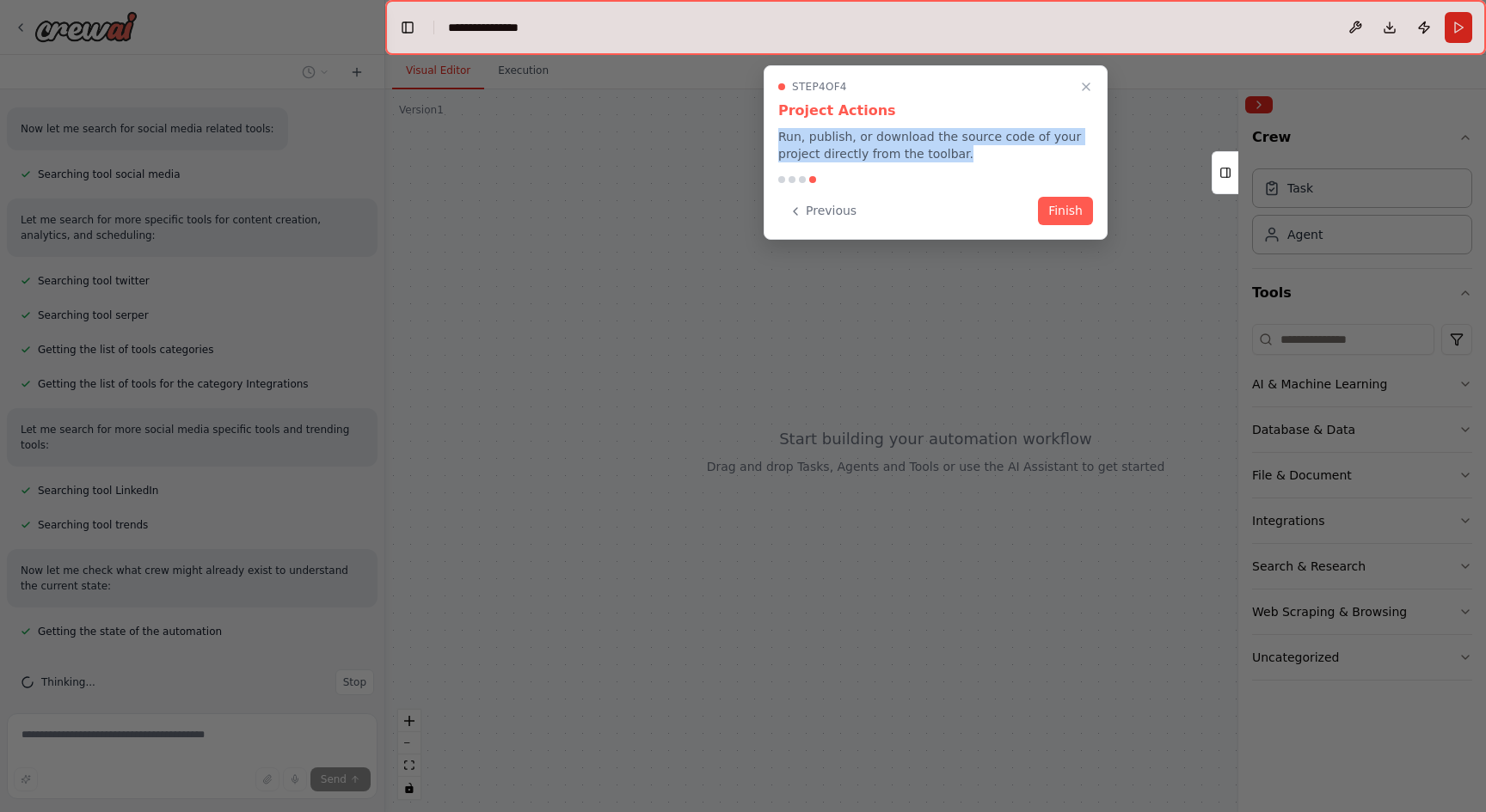
drag, startPoint x: 976, startPoint y: 155, endPoint x: 772, endPoint y: 134, distance: 205.1
click at [771, 134] on div "Step 4 of 4 Project Actions Run, publish, or download the source code of your p…" at bounding box center [935, 153] width 344 height 174
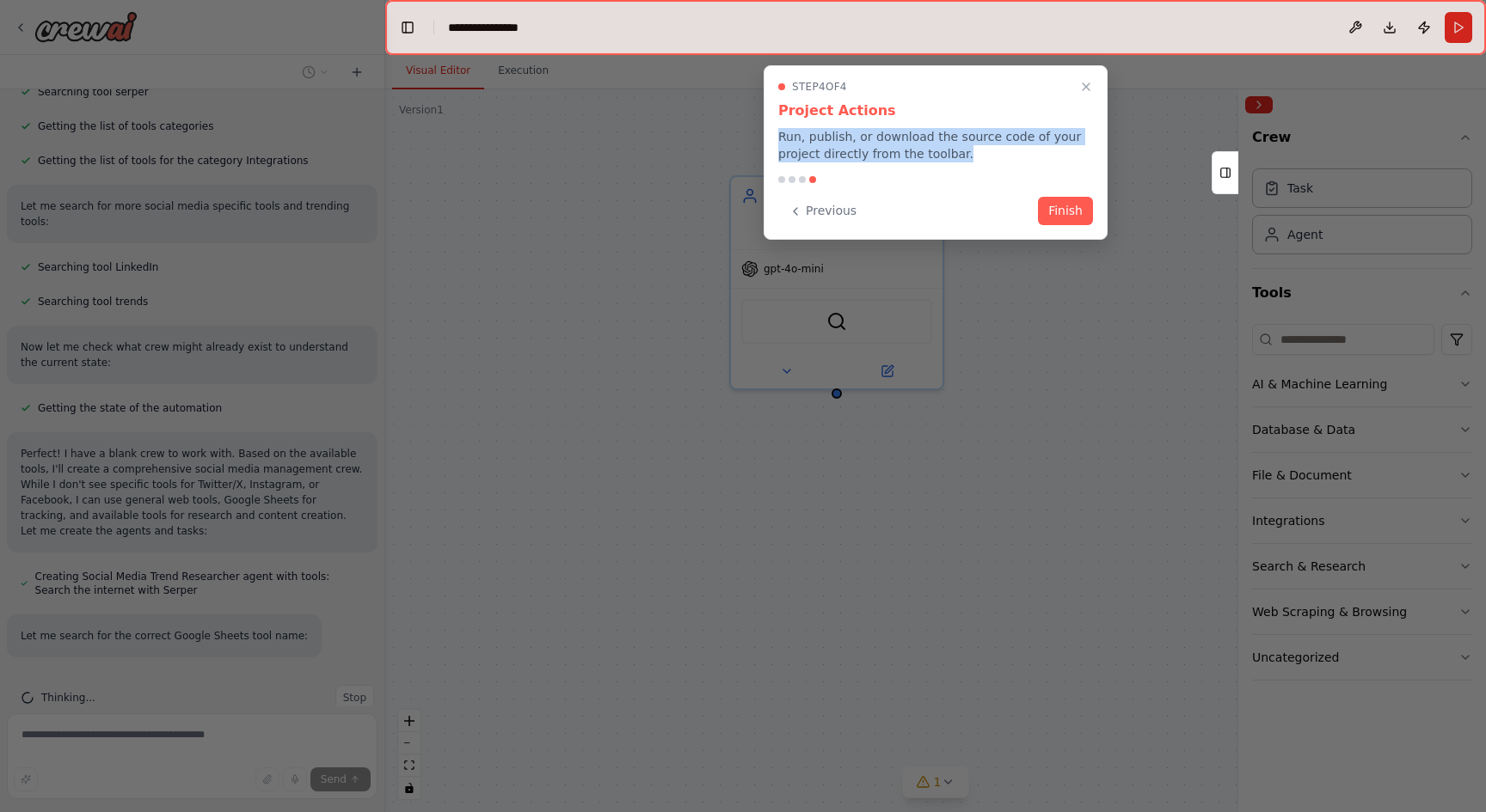
scroll to position [503, 0]
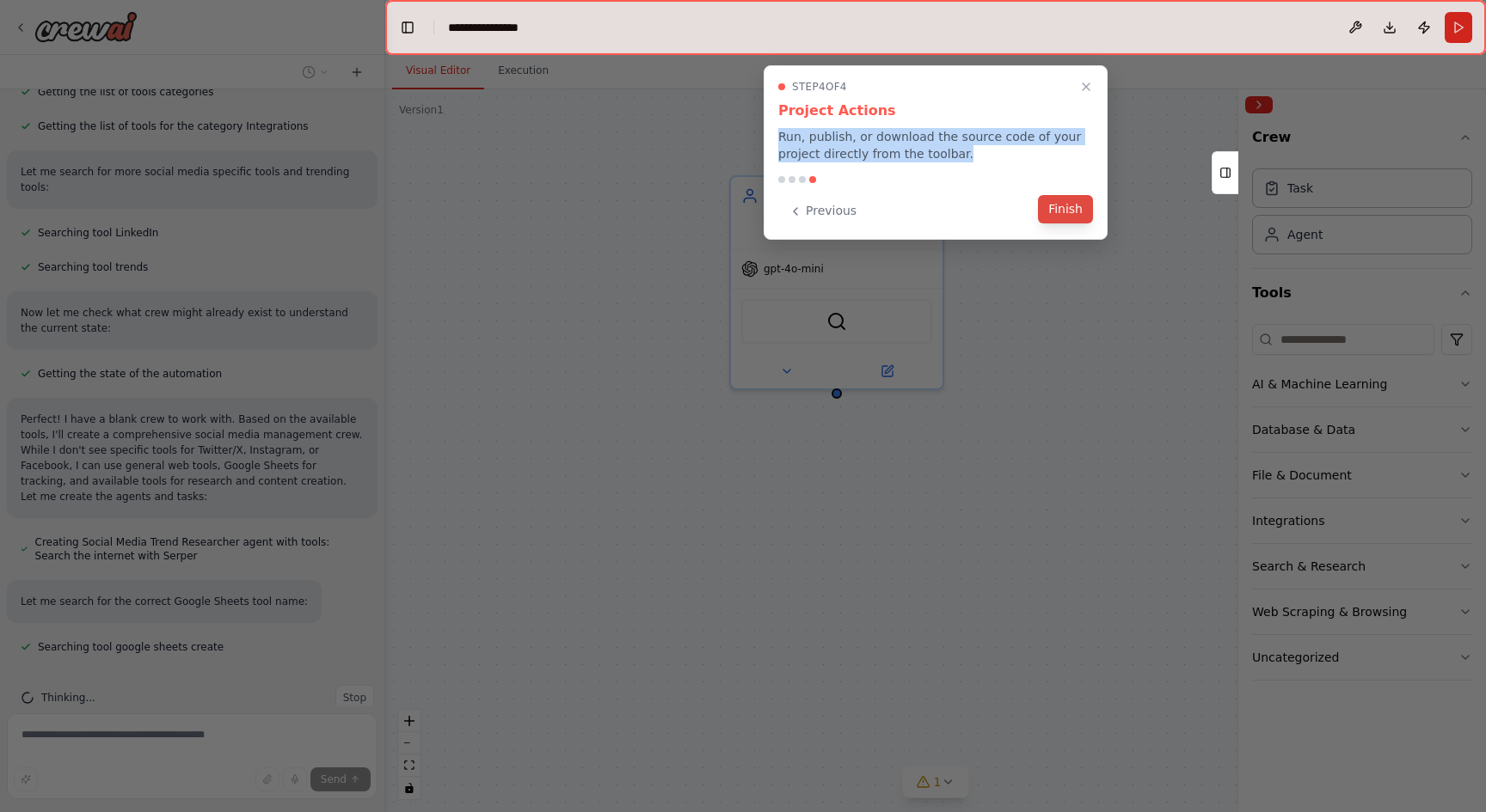
click at [1071, 202] on button "Finish" at bounding box center [1066, 209] width 55 height 28
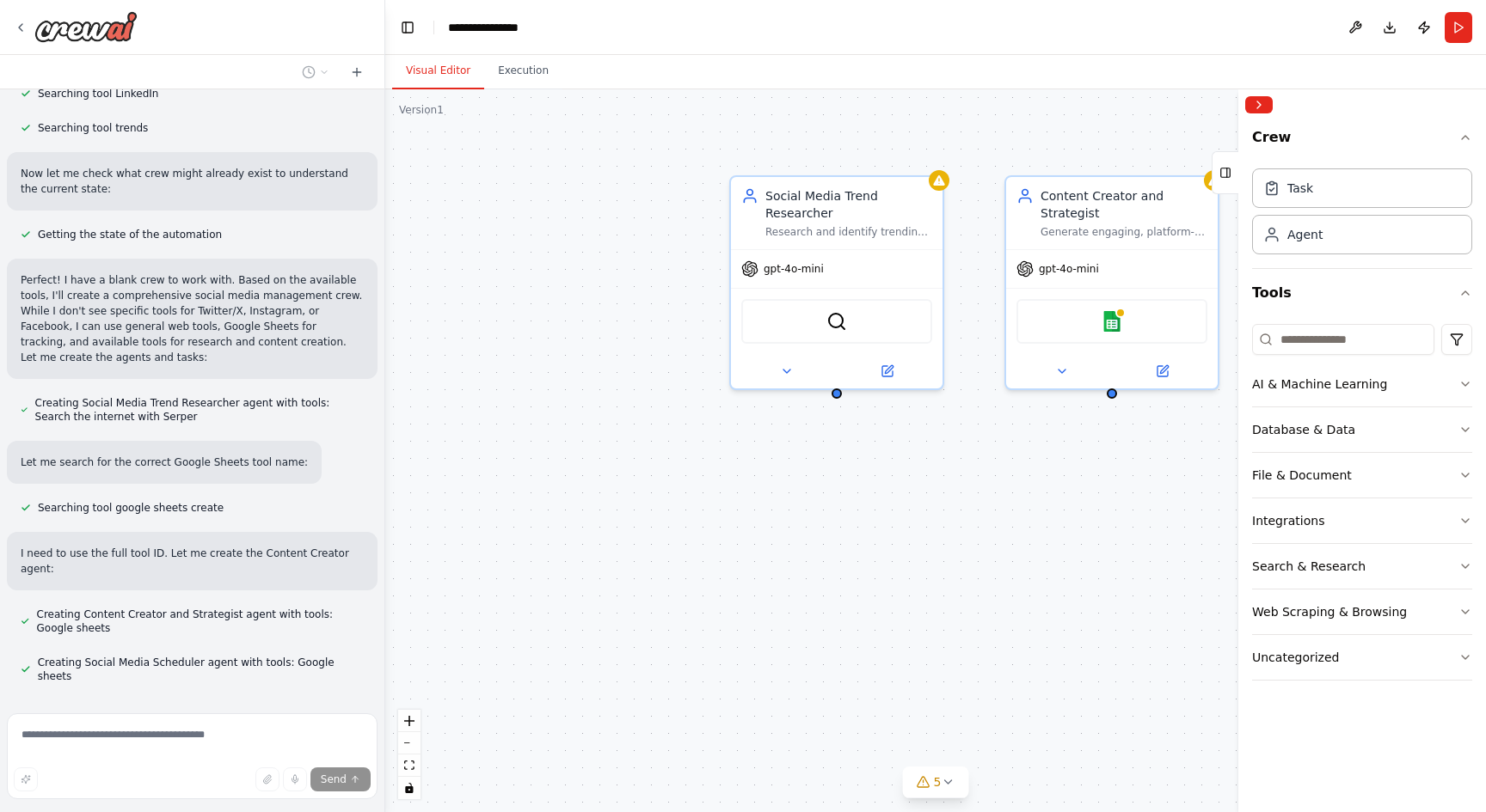
scroll to position [690, 0]
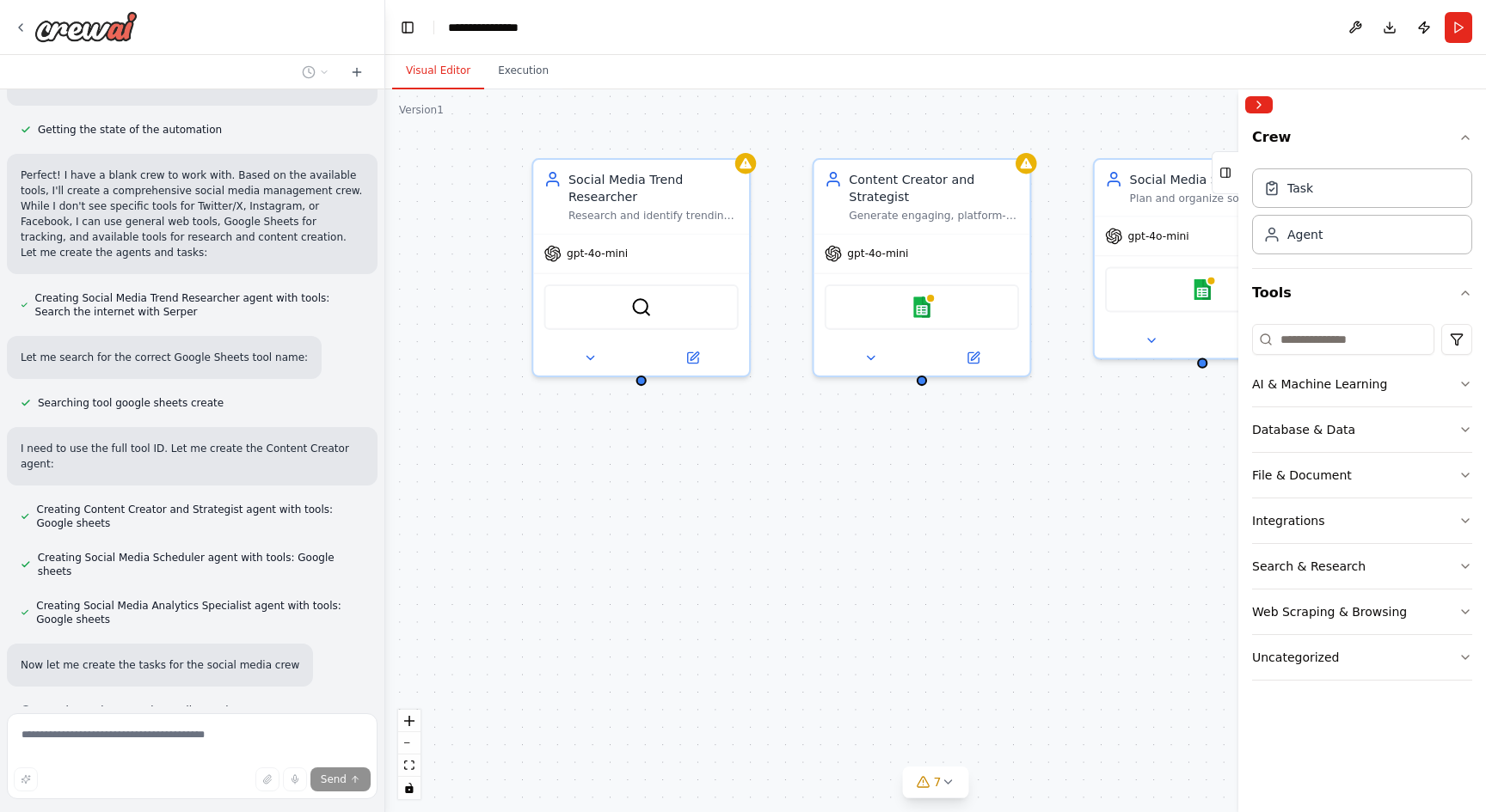
drag, startPoint x: 859, startPoint y: 464, endPoint x: 679, endPoint y: 454, distance: 180.3
click at [679, 454] on div "Social Media Trend Researcher Research and identify trending topics, hashtags, …" at bounding box center [935, 451] width 1100 height 723
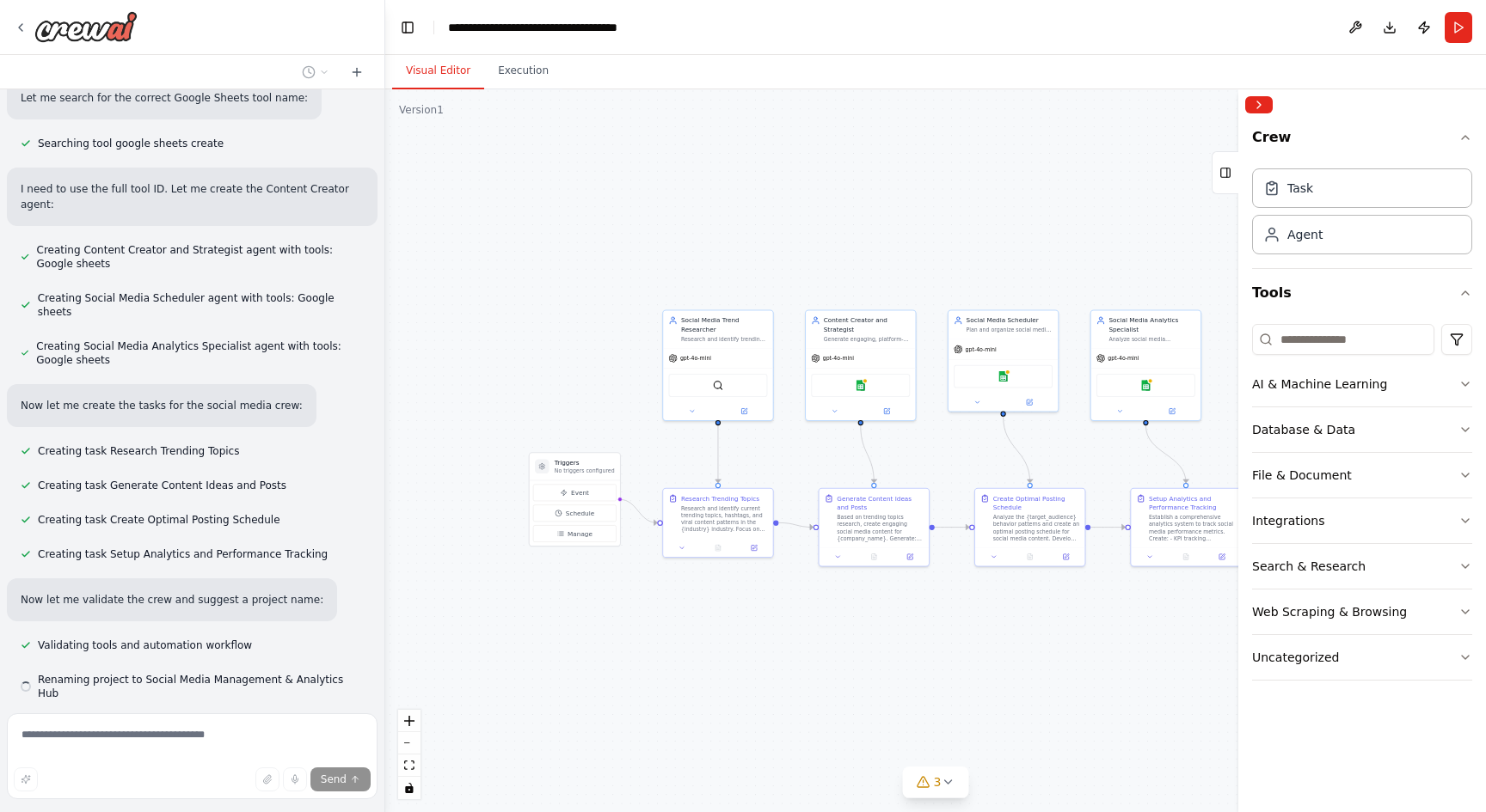
scroll to position [1010, 0]
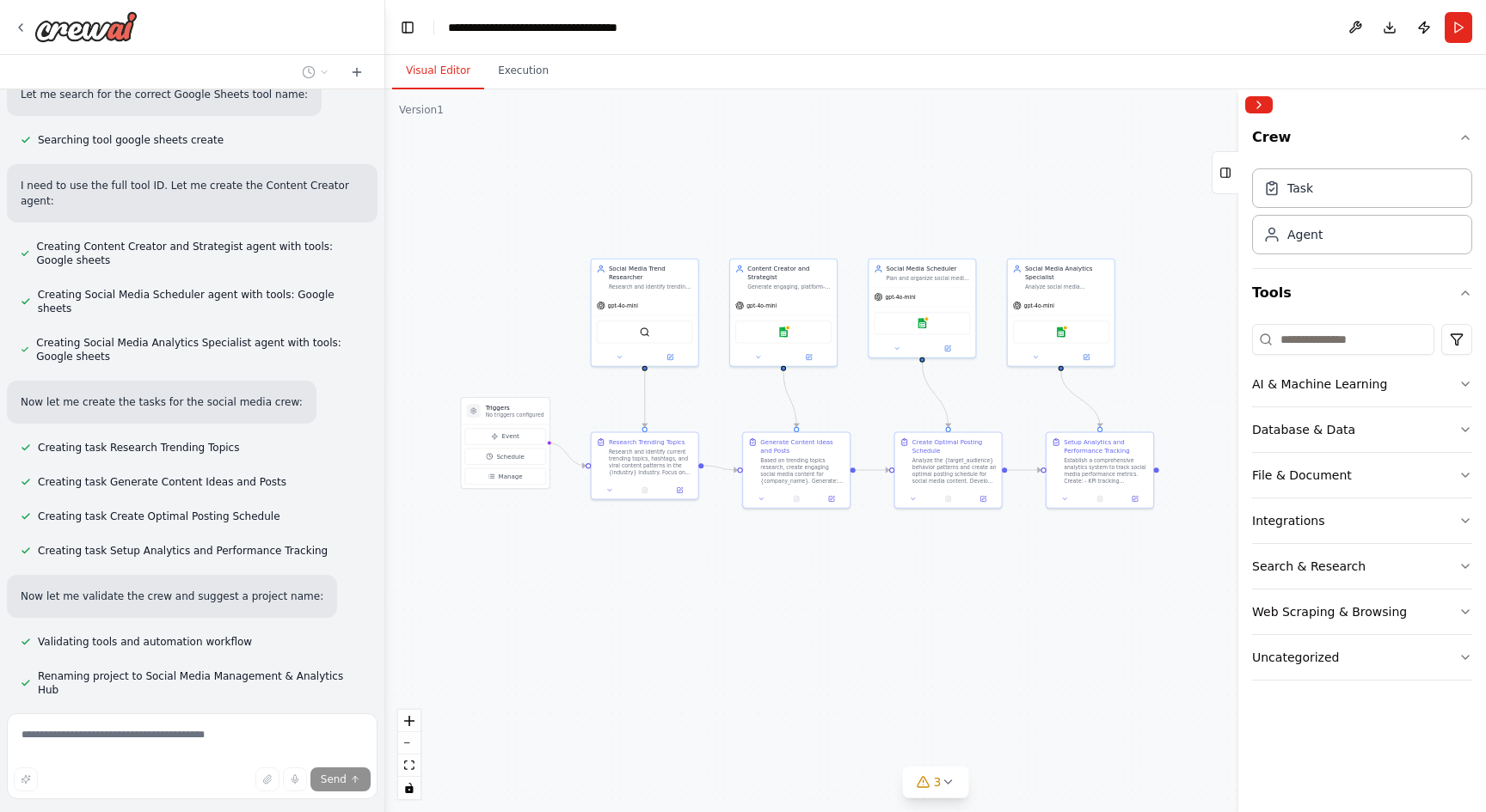
drag, startPoint x: 998, startPoint y: 653, endPoint x: 917, endPoint y: 591, distance: 102.0
click at [917, 591] on div ".deletable-edge-delete-btn { width: 20px; height: 20px; border: 0px solid #ffff…" at bounding box center [935, 451] width 1100 height 723
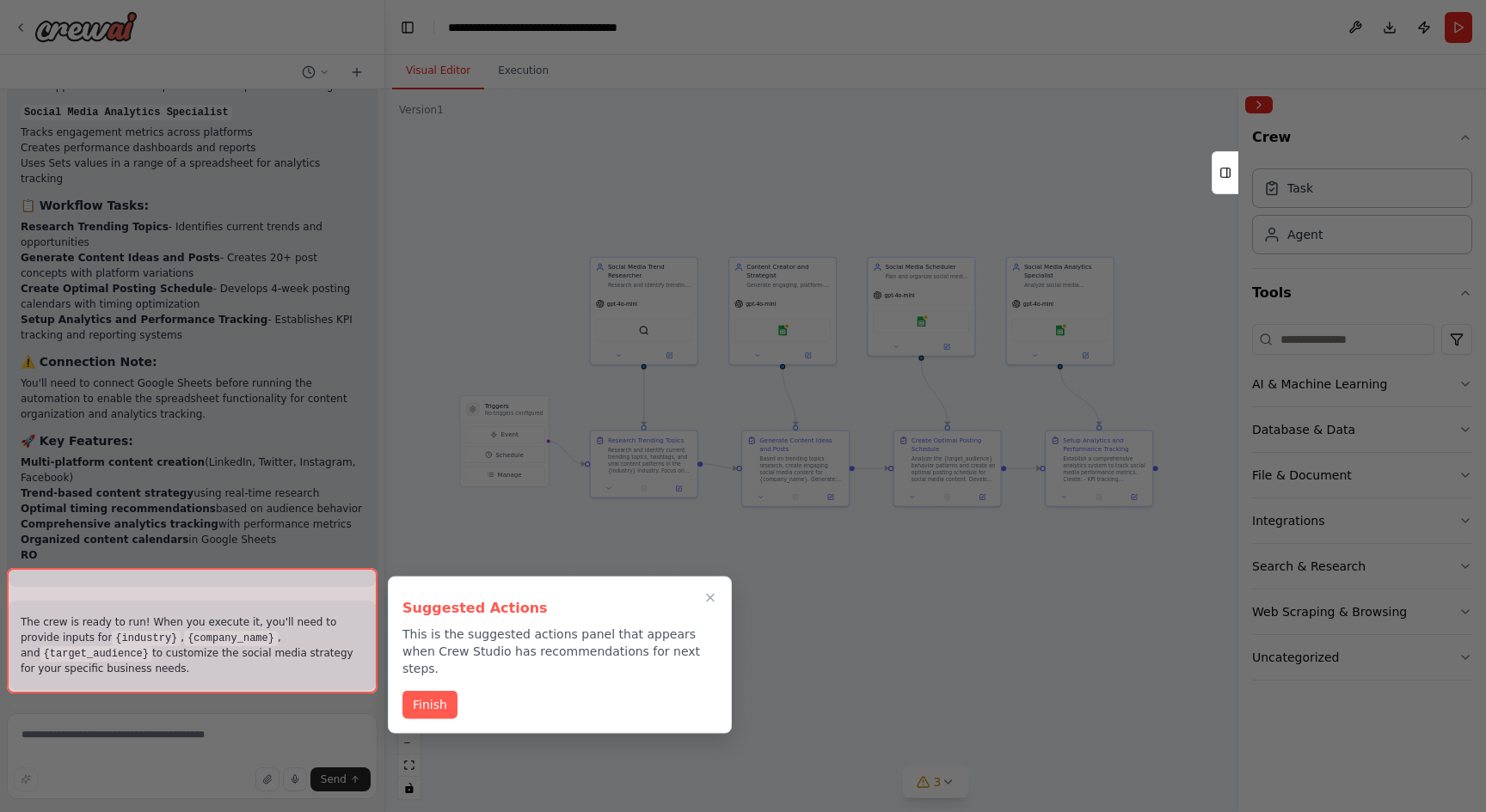
scroll to position [1997, 0]
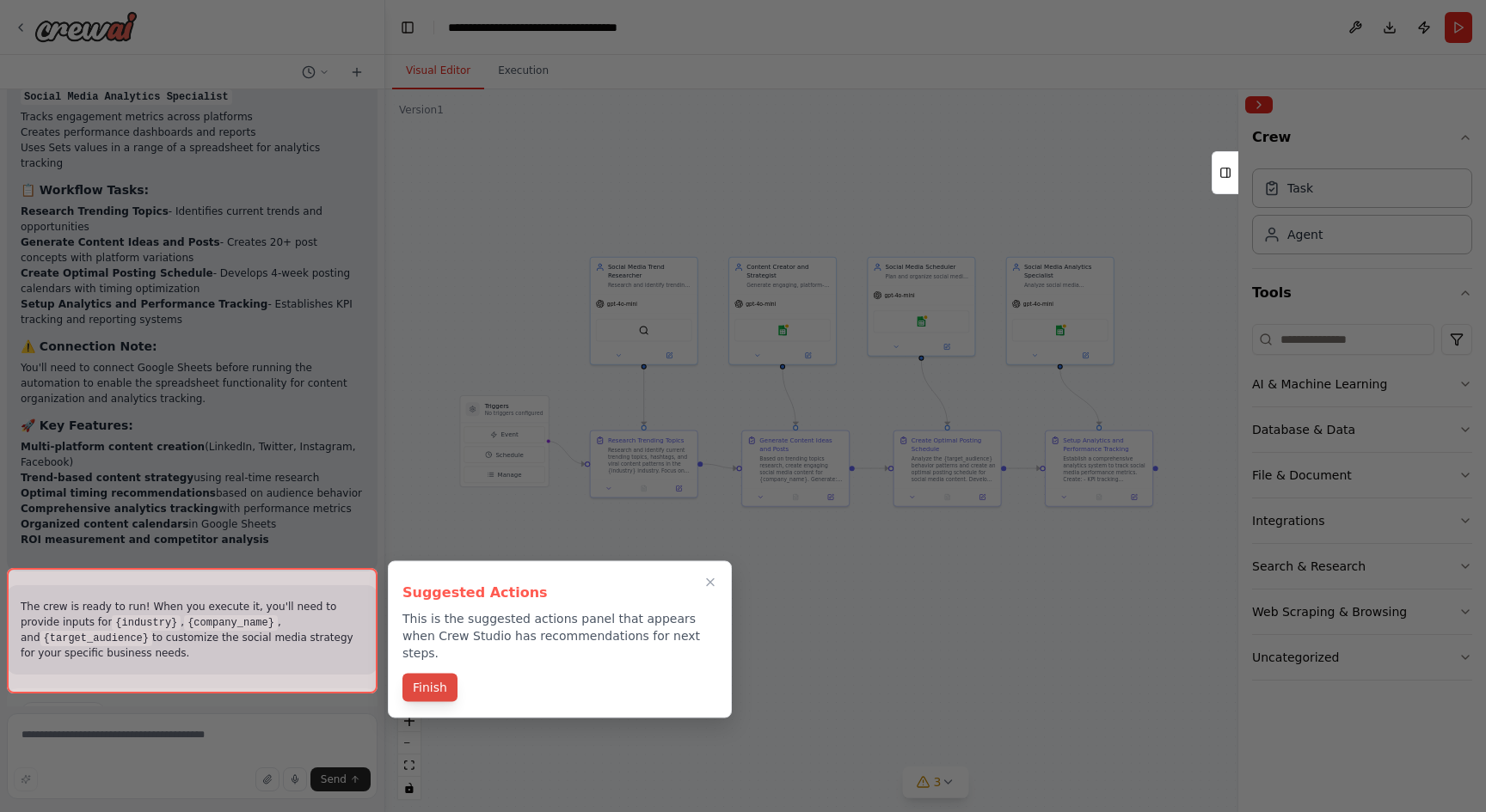
click at [450, 674] on button "Finish" at bounding box center [430, 688] width 55 height 28
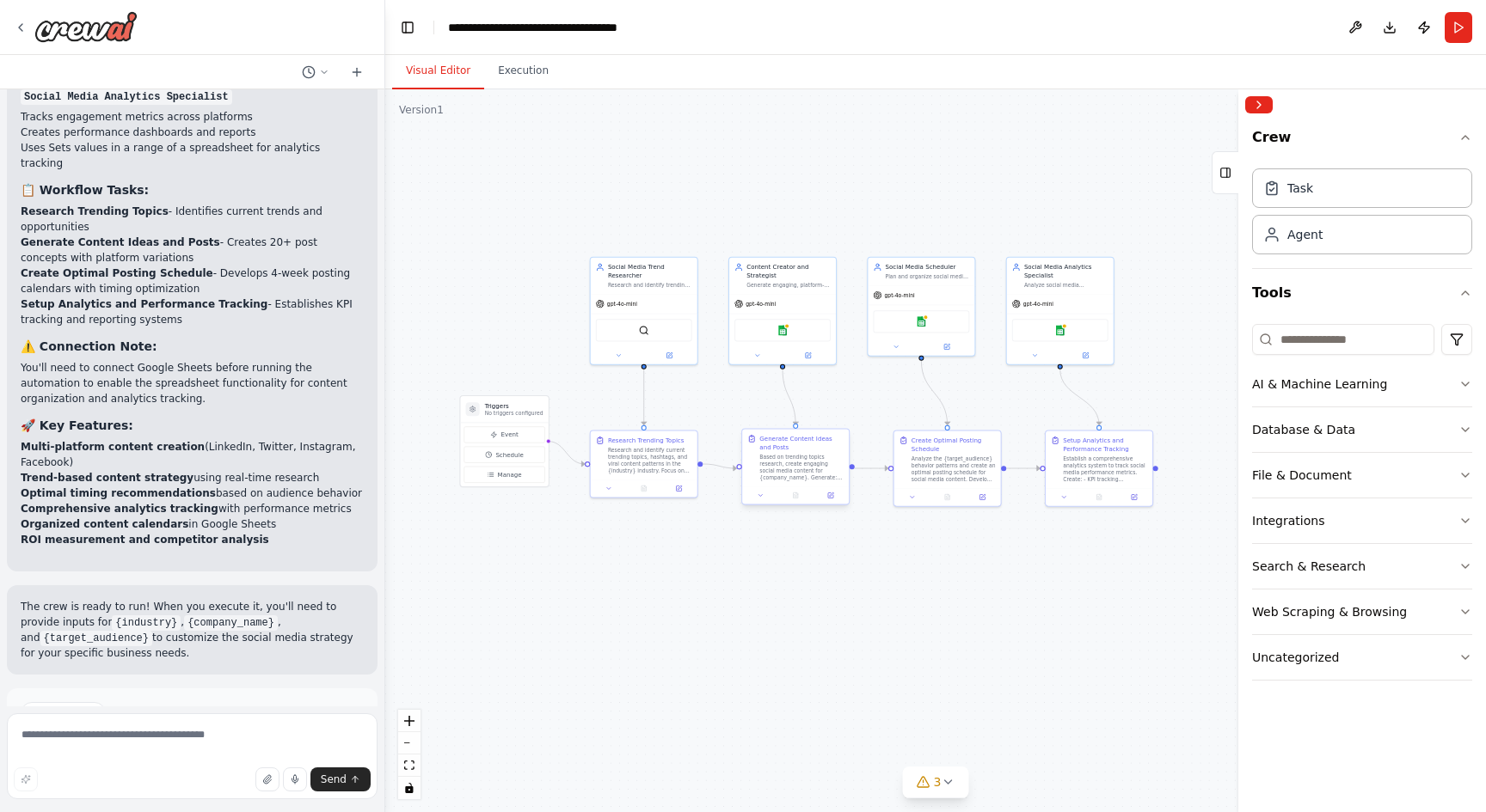
click at [792, 466] on div "Based on trending topics research, create engaging social media content for {co…" at bounding box center [802, 468] width 85 height 28
click at [756, 668] on div ".deletable-edge-delete-btn { width: 20px; height: 20px; border: 0px solid #ffff…" at bounding box center [935, 451] width 1100 height 723
click at [824, 481] on div "Based on trending topics research, create engaging social media content for {co…" at bounding box center [803, 469] width 84 height 28
click at [1464, 387] on icon "button" at bounding box center [1465, 384] width 14 height 14
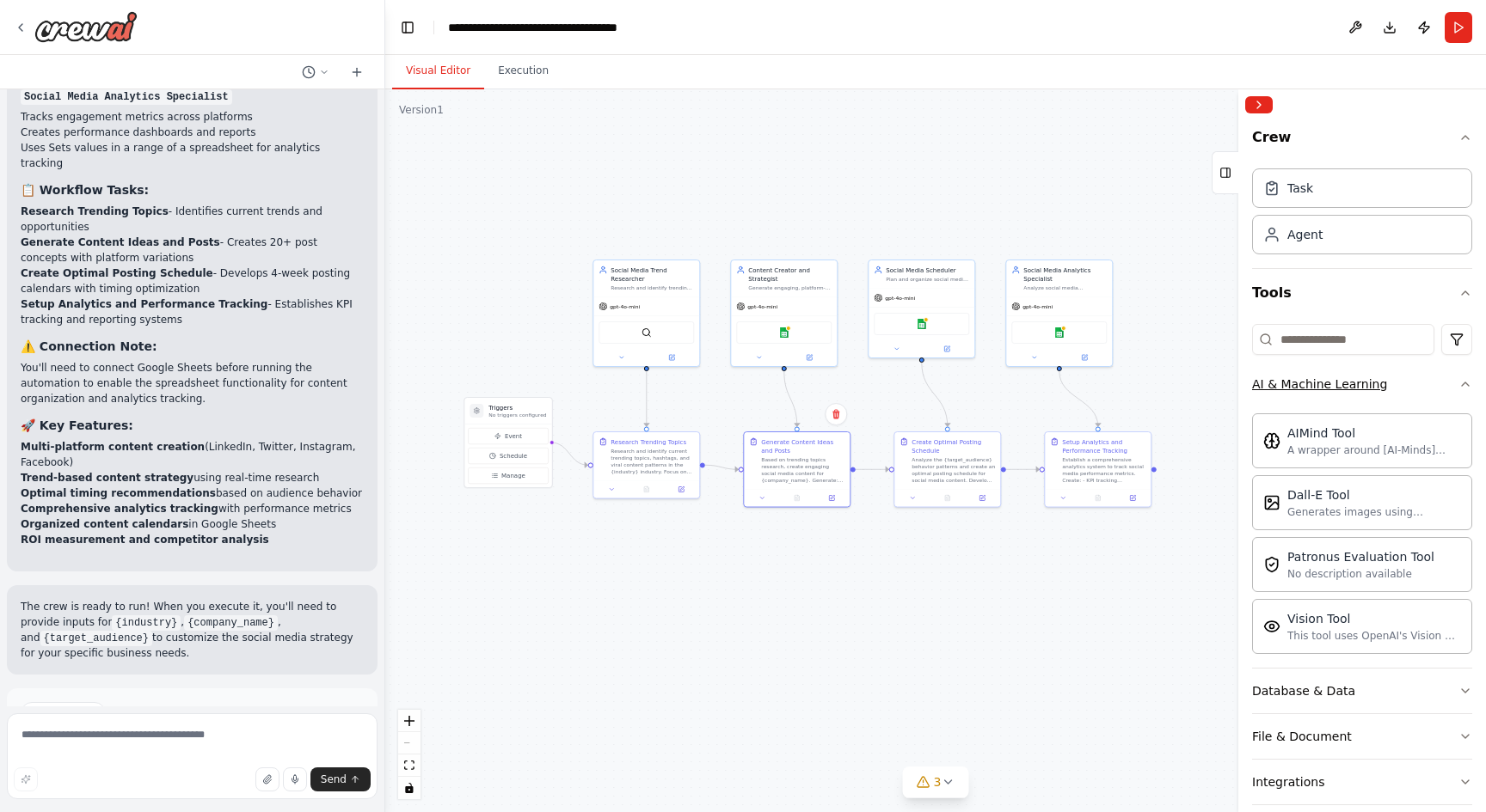
click at [1464, 387] on icon "button" at bounding box center [1465, 384] width 14 height 14
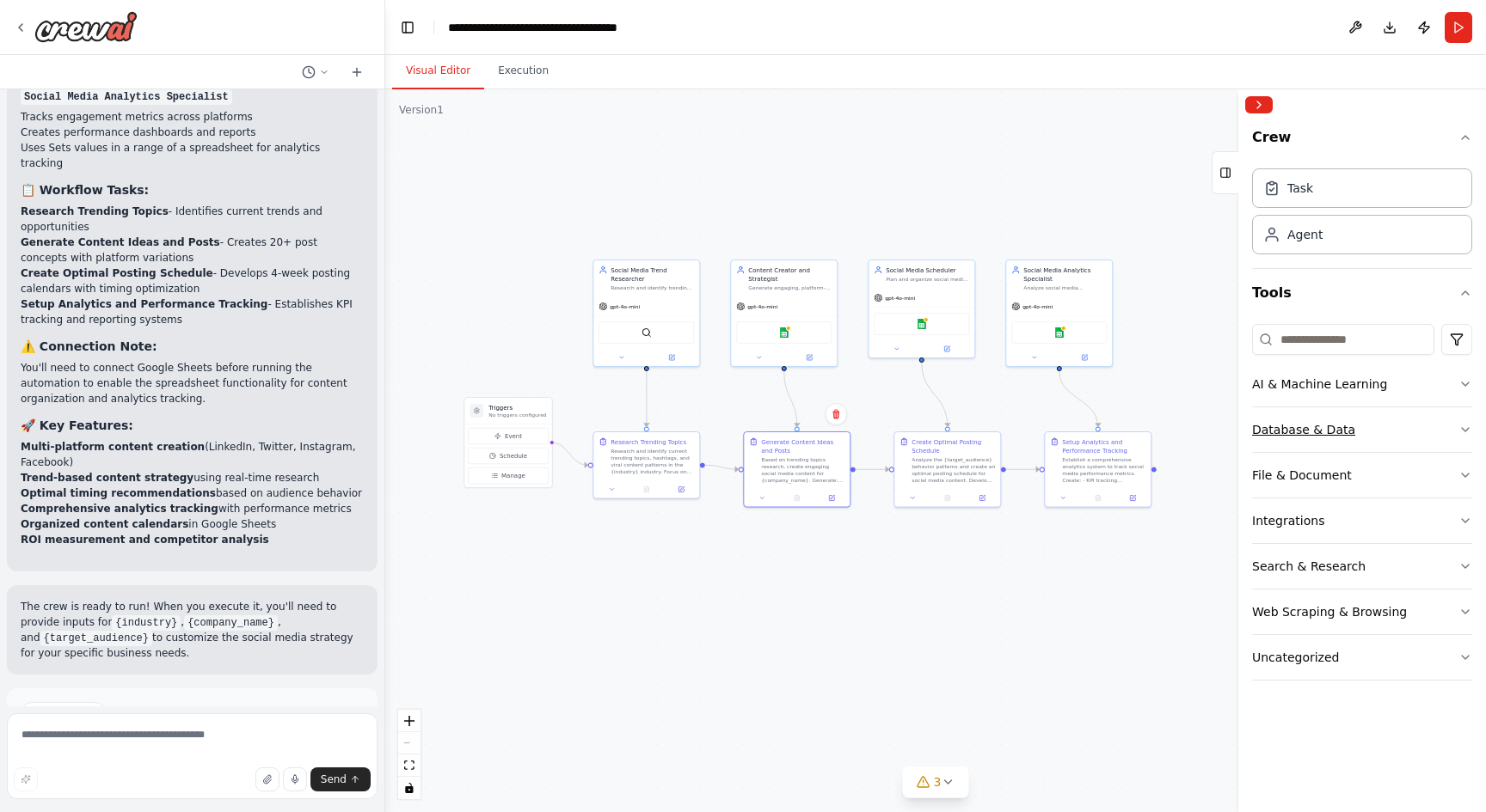
click at [1451, 431] on button "Database & Data" at bounding box center [1362, 430] width 220 height 45
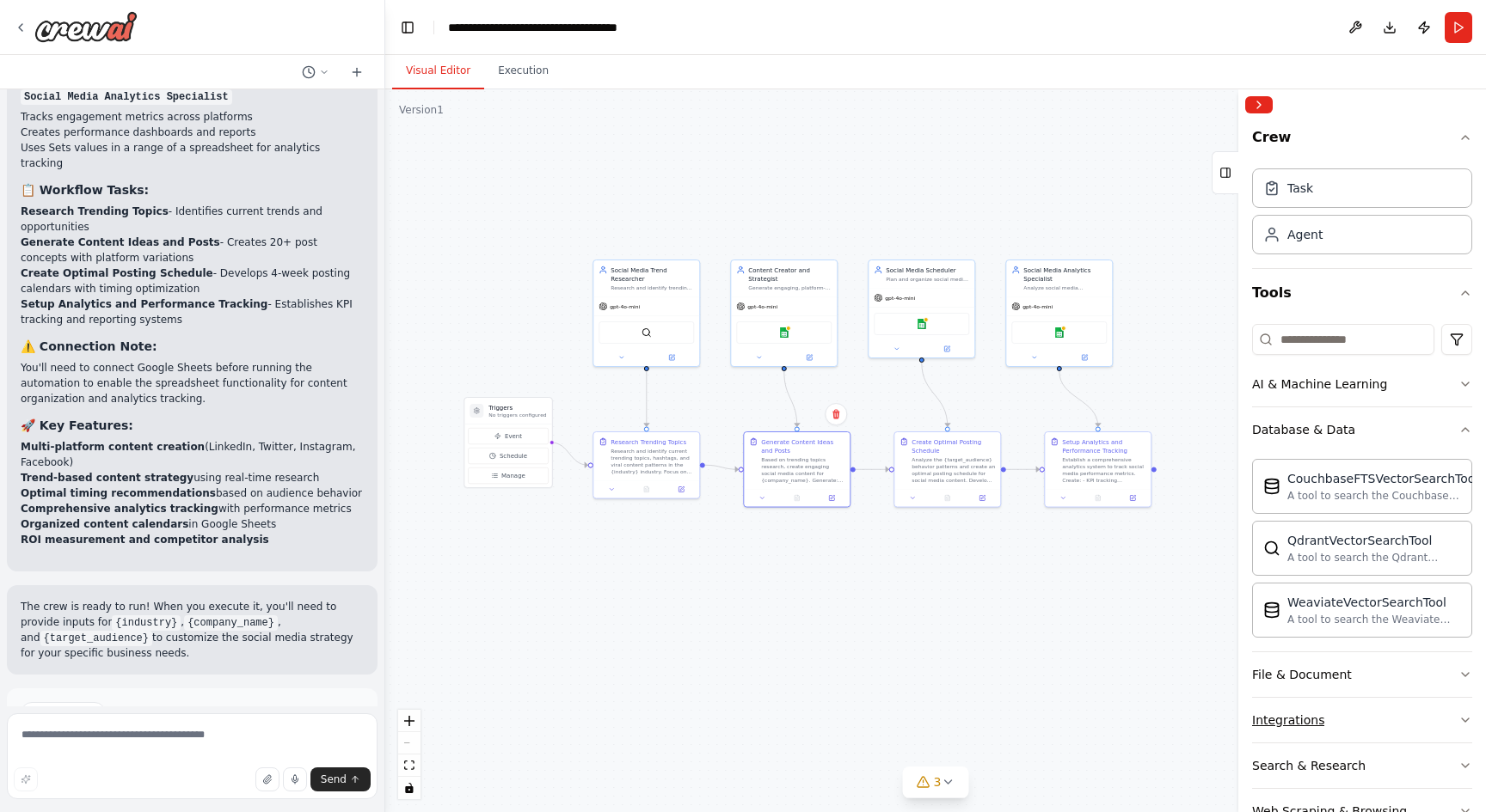
scroll to position [96, 0]
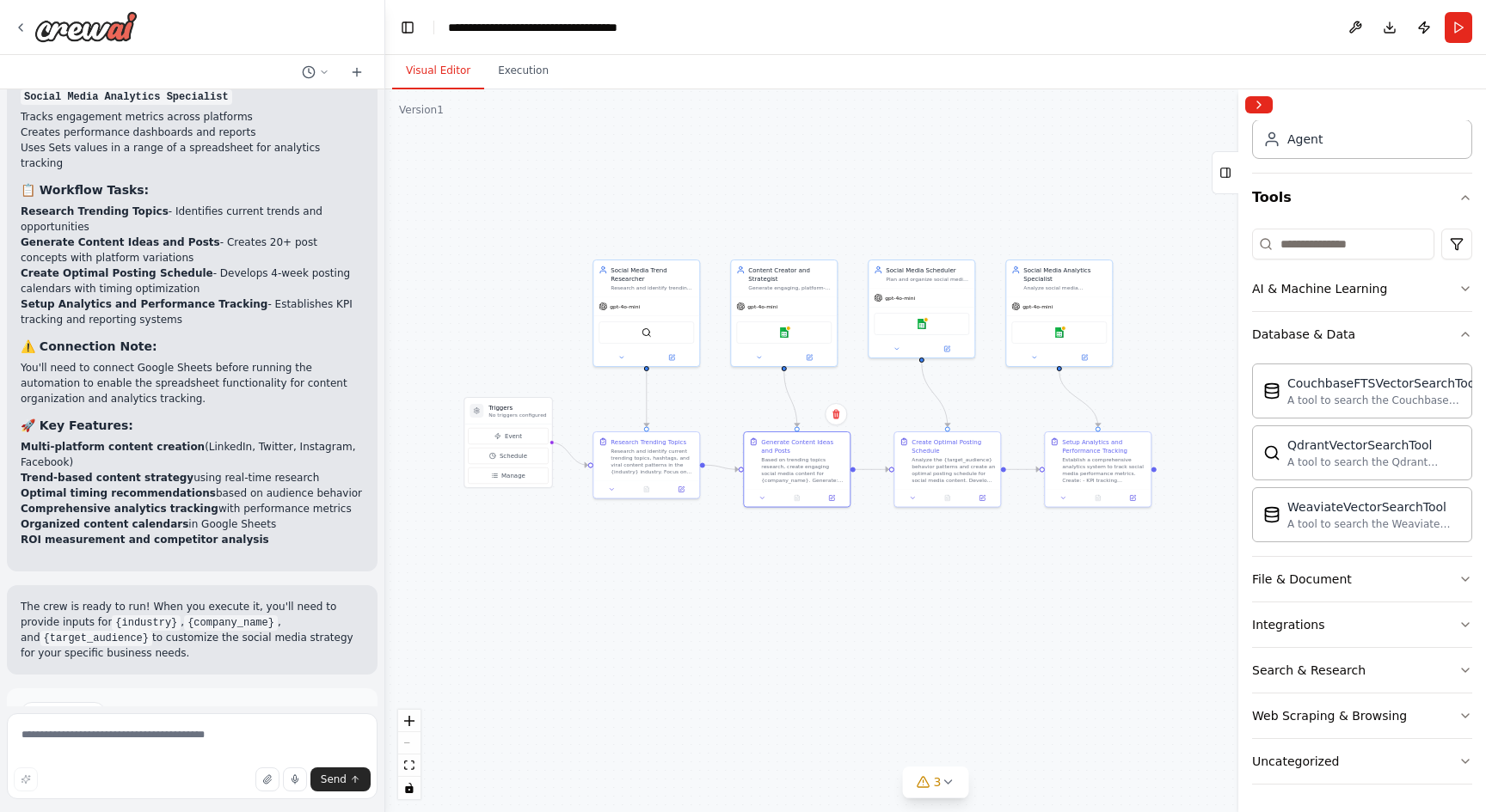
click at [978, 601] on div ".deletable-edge-delete-btn { width: 20px; height: 20px; border: 0px solid #ffff…" at bounding box center [935, 451] width 1100 height 723
click at [984, 658] on div ".deletable-edge-delete-btn { width: 20px; height: 20px; border: 0px solid #ffff…" at bounding box center [935, 451] width 1100 height 723
